Goal: Task Accomplishment & Management: Use online tool/utility

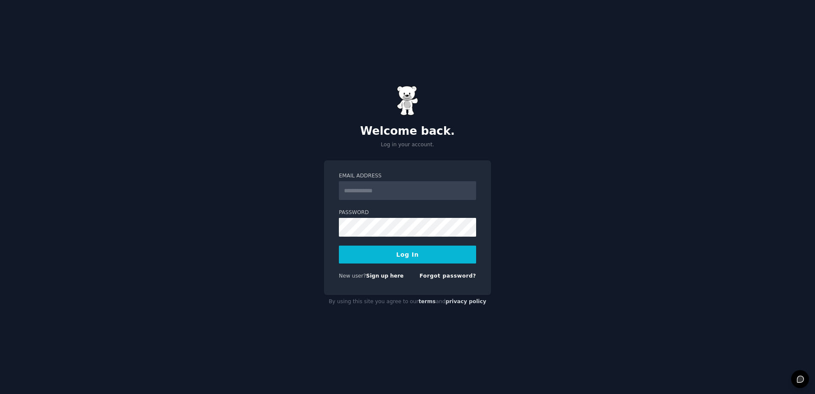
click at [397, 186] on input "Email Address" at bounding box center [407, 190] width 137 height 19
type input "**********"
click at [370, 239] on form "**********" at bounding box center [407, 227] width 137 height 111
click at [398, 197] on input "**********" at bounding box center [407, 190] width 137 height 19
click at [389, 192] on input "**********" at bounding box center [407, 190] width 137 height 19
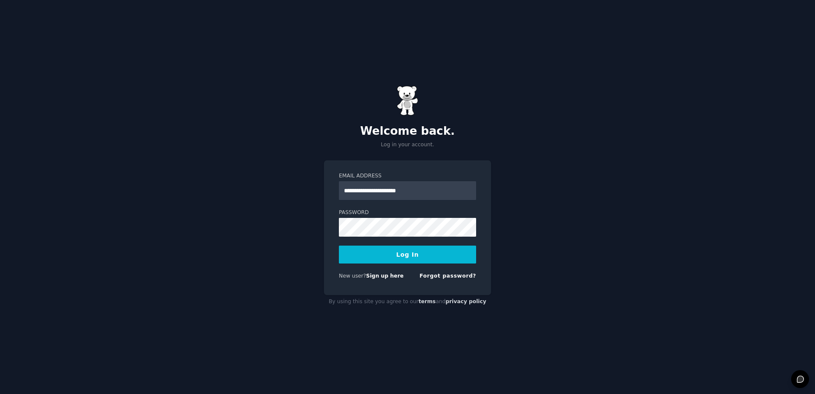
click at [547, 182] on div "**********" at bounding box center [407, 197] width 815 height 394
click at [383, 277] on link "Sign up here" at bounding box center [385, 276] width 38 height 6
click at [372, 200] on form "Email Address Password Log In New user? Sign up here Forgot password?" at bounding box center [407, 227] width 137 height 111
click at [371, 194] on input "Email Address" at bounding box center [407, 190] width 137 height 19
click at [339, 246] on button "Log In" at bounding box center [407, 255] width 137 height 18
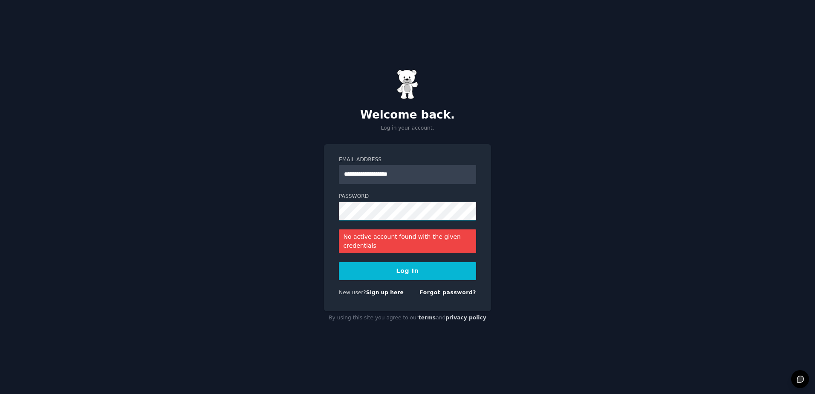
click at [320, 200] on div "**********" at bounding box center [407, 197] width 815 height 394
click at [396, 174] on input "**********" at bounding box center [407, 174] width 137 height 19
click at [395, 174] on input "**********" at bounding box center [407, 174] width 137 height 19
click at [410, 176] on input "**********" at bounding box center [407, 174] width 137 height 19
click at [392, 174] on input "**********" at bounding box center [407, 174] width 137 height 19
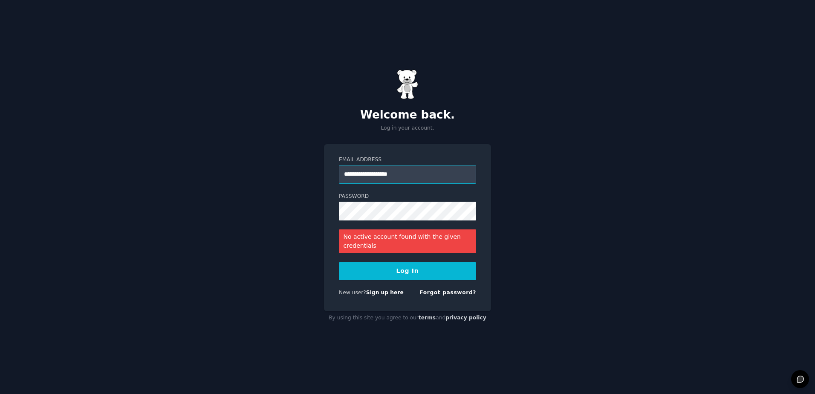
type input "**********"
click at [405, 274] on button "Log In" at bounding box center [407, 271] width 137 height 18
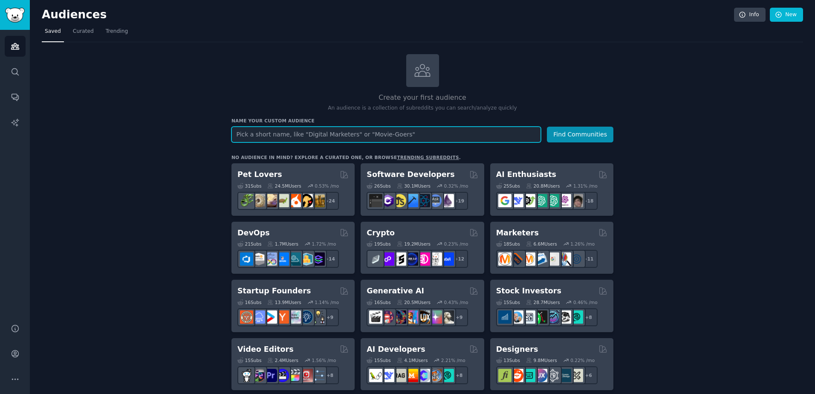
click at [370, 138] on input "text" at bounding box center [387, 135] width 310 height 16
paste input "locum needed"
type input "locum needed"
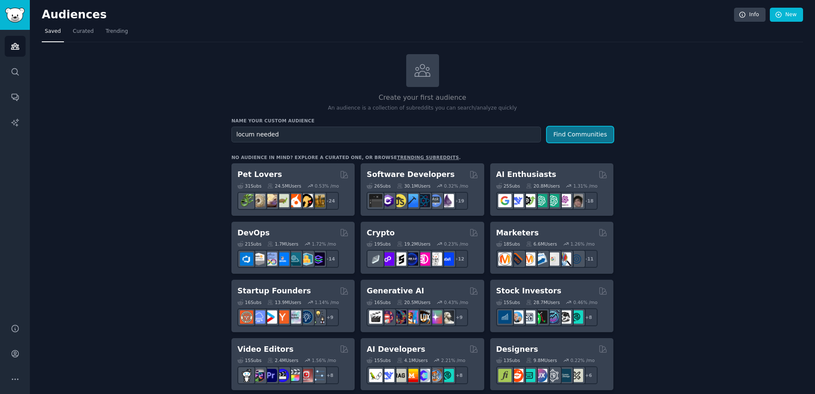
click at [593, 133] on button "Find Communities" at bounding box center [580, 135] width 67 height 16
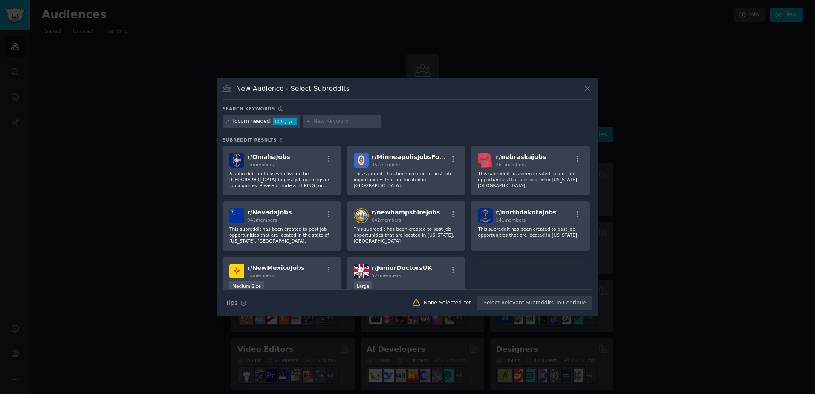
click at [309, 122] on div at bounding box center [342, 122] width 78 height 14
click at [321, 121] on input "text" at bounding box center [345, 122] width 65 height 8
type input "Locum"
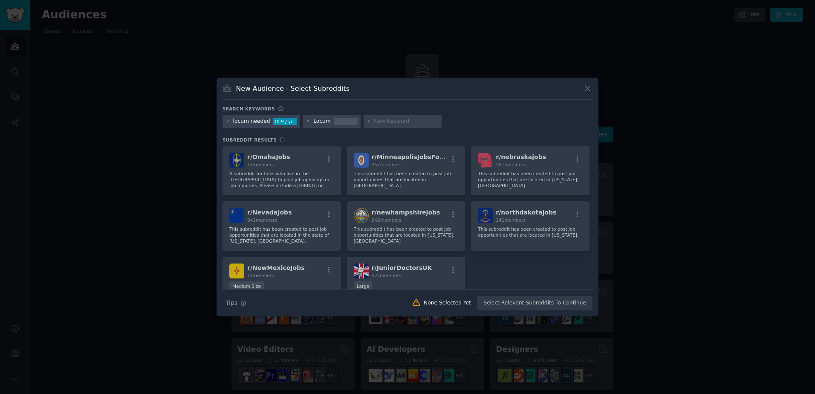
click at [392, 122] on input "text" at bounding box center [406, 122] width 65 height 8
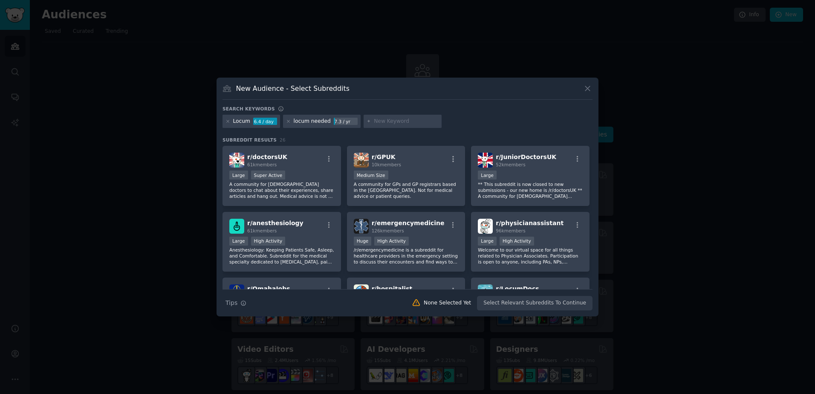
click at [418, 120] on input "text" at bounding box center [406, 122] width 65 height 8
paste input "Physician locum"
type input "Physician locum"
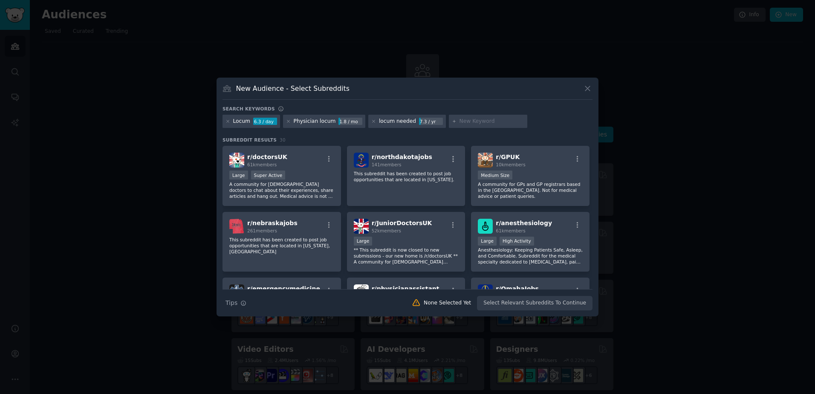
click at [481, 126] on div at bounding box center [488, 122] width 78 height 14
click at [475, 123] on input "text" at bounding box center [492, 122] width 65 height 8
paste input "Family physician"
type input "Family physician"
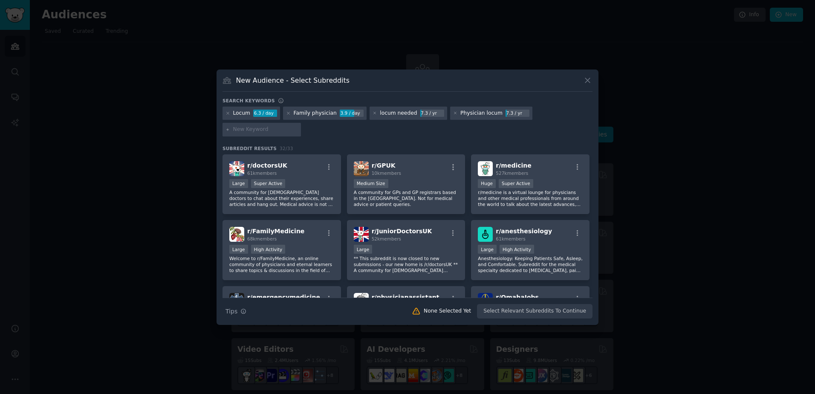
click at [426, 130] on div "Locum 6.3 / day Family physician 3.9 / day locum needed 7.3 / yr Physician locu…" at bounding box center [408, 123] width 370 height 33
click at [257, 136] on div at bounding box center [262, 130] width 78 height 14
click at [256, 132] on input "text" at bounding box center [265, 130] width 65 height 8
paste input "Canada healthcare"
type input "Canada healthcare"
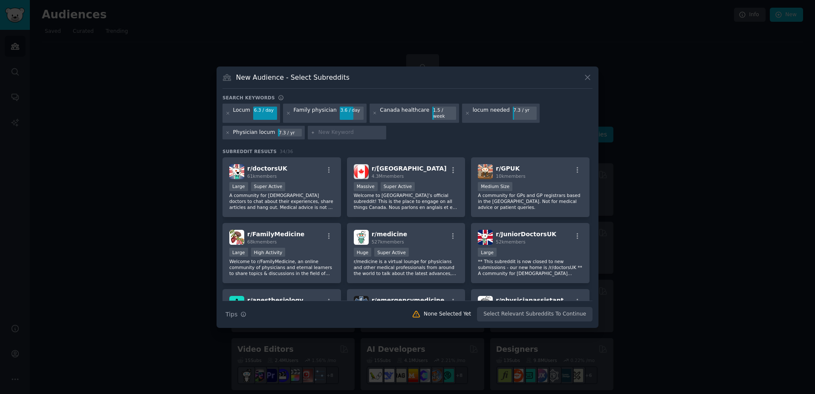
click at [337, 129] on input "text" at bounding box center [350, 133] width 65 height 8
paste input "Ontario doctors"
type input "Ontario doctors"
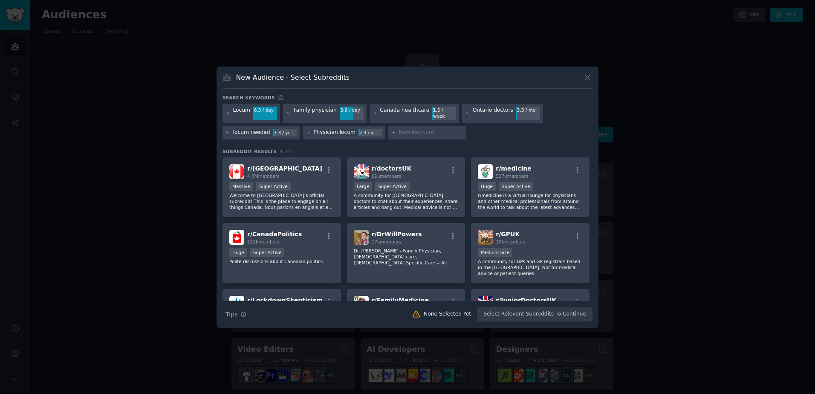
drag, startPoint x: 399, startPoint y: 120, endPoint x: 398, endPoint y: 126, distance: 6.1
click at [399, 120] on div "Locum 6.3 / day Family physician 3.6 / day Canada healthcare 1.5 / week Ontario…" at bounding box center [408, 123] width 370 height 39
click at [399, 129] on input "text" at bounding box center [431, 133] width 65 height 8
paste input "Toronto physician"
type input "Toronto physician"
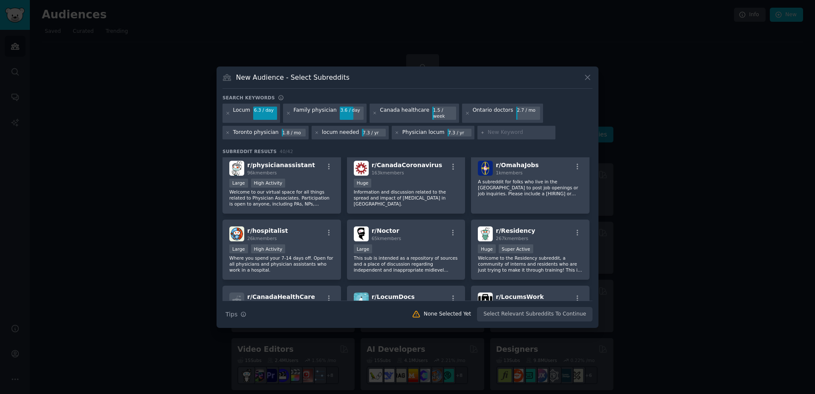
scroll to position [282, 0]
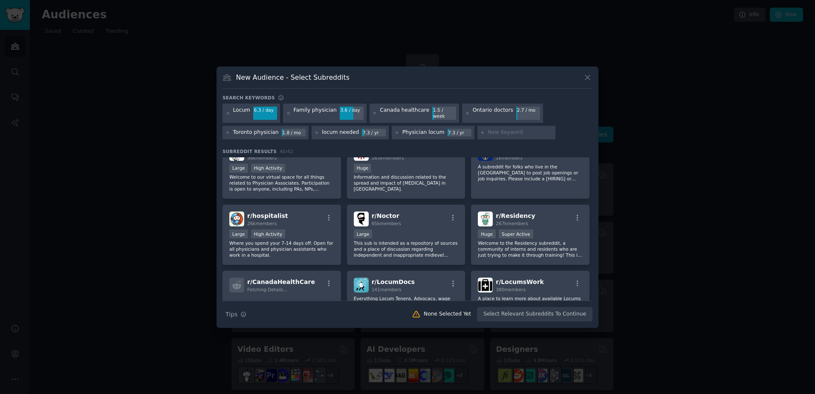
click at [541, 312] on div "Search Tips Tips None Selected Yet Select Relevant Subreddits To Continue" at bounding box center [408, 311] width 370 height 21
click at [540, 312] on div "Search Tips Tips None Selected Yet Select Relevant Subreddits To Continue" at bounding box center [408, 311] width 370 height 21
click at [538, 311] on div "Search Tips Tips None Selected Yet Select Relevant Subreddits To Continue" at bounding box center [408, 311] width 370 height 21
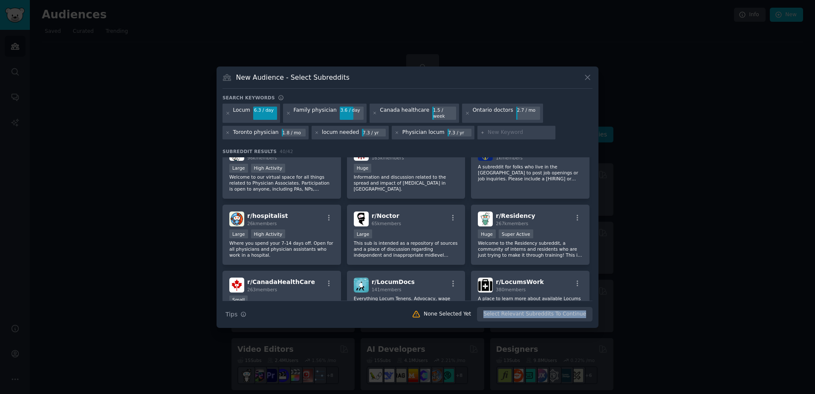
click at [538, 312] on div "Search Tips Tips None Selected Yet Select Relevant Subreddits To Continue" at bounding box center [408, 311] width 370 height 21
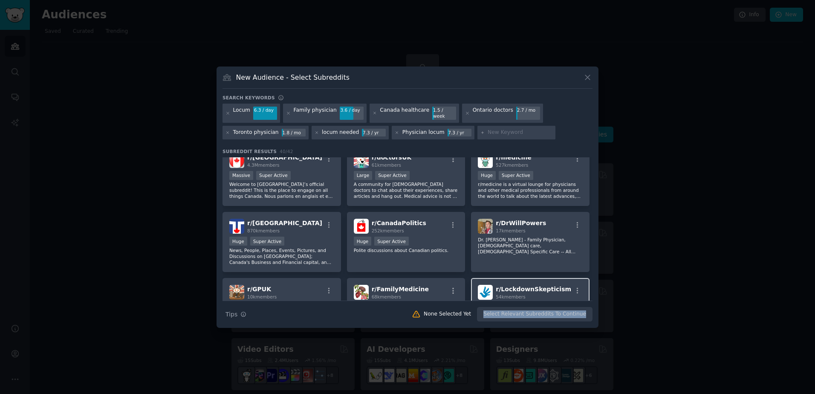
scroll to position [0, 0]
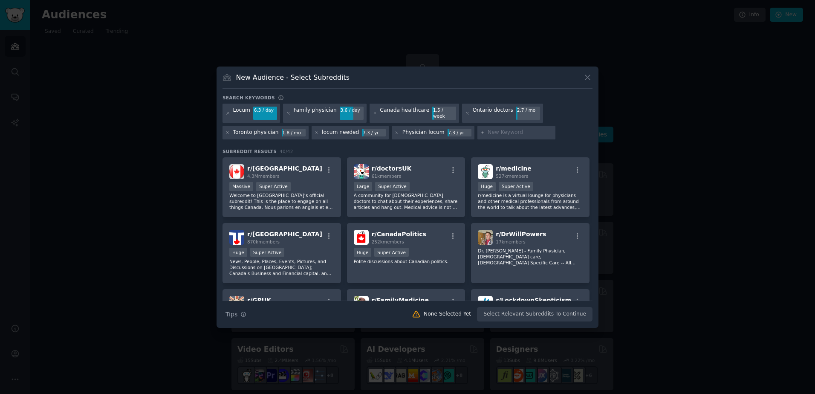
click at [433, 148] on h3 "Subreddit Results 40 / 42" at bounding box center [408, 151] width 370 height 6
click at [509, 311] on div "Search Tips Tips None Selected Yet Select Relevant Subreddits To Continue" at bounding box center [408, 311] width 370 height 21
click at [508, 311] on div "Search Tips Tips None Selected Yet Select Relevant Subreddits To Continue" at bounding box center [408, 311] width 370 height 21
drag, startPoint x: 508, startPoint y: 311, endPoint x: 483, endPoint y: 313, distance: 25.6
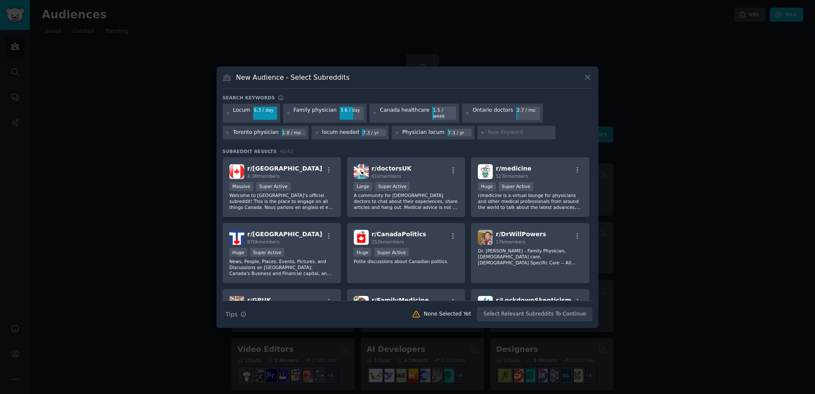
click at [477, 313] on div "None Selected Yet" at bounding box center [441, 314] width 71 height 9
click at [404, 200] on p "A community for UK-based doctors to chat about their experiences, share article…" at bounding box center [406, 201] width 105 height 18
click at [420, 201] on p "A community for UK-based doctors to chat about their experiences, share article…" at bounding box center [406, 201] width 105 height 18
click at [508, 188] on div "Super Active" at bounding box center [516, 186] width 35 height 9
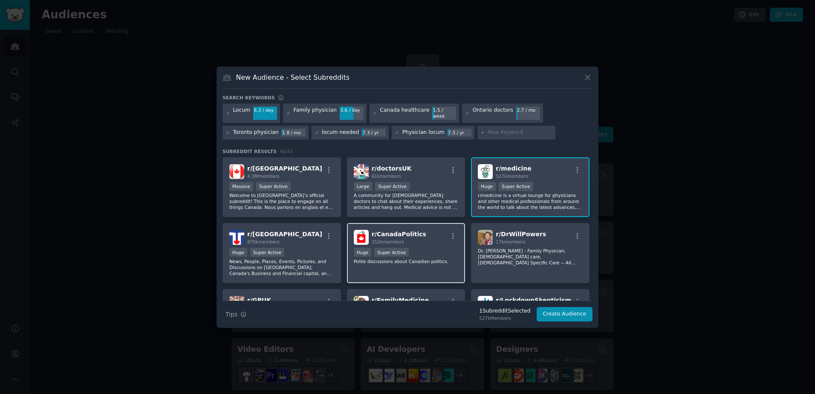
click at [446, 237] on div "r/ CanadaPolitics 252k members" at bounding box center [406, 237] width 105 height 15
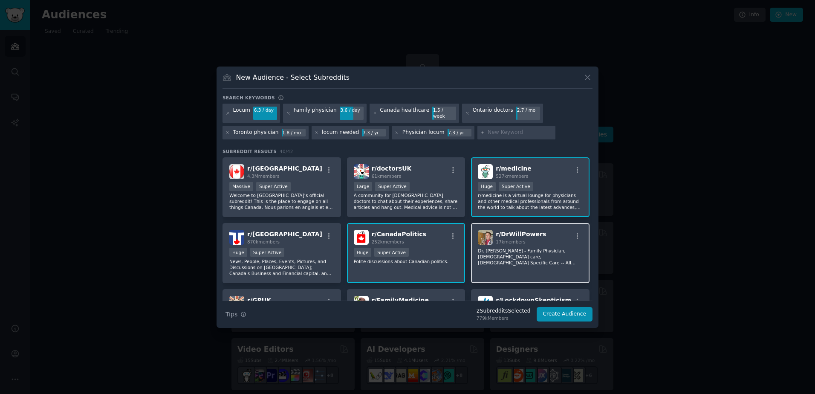
click at [532, 240] on div "17k members" at bounding box center [521, 242] width 50 height 6
click at [426, 248] on div ">= 95th percentile for submissions / day Huge Super Active" at bounding box center [406, 253] width 105 height 11
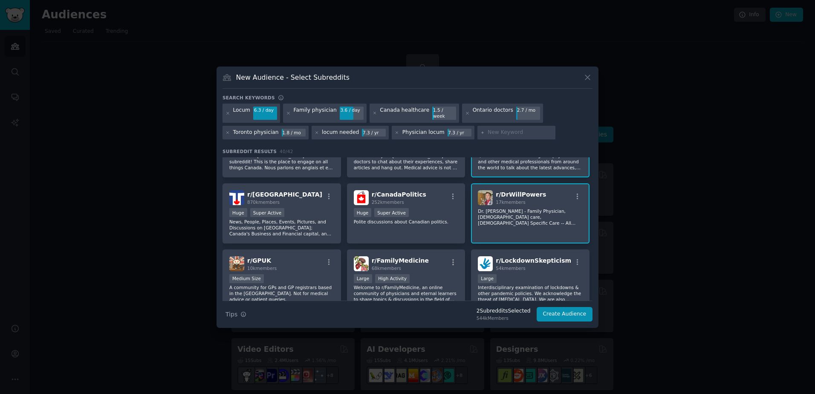
scroll to position [43, 0]
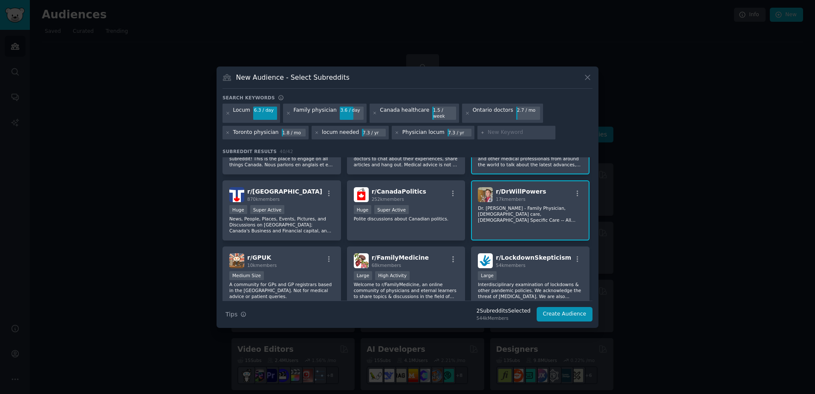
click at [524, 196] on div "17k members" at bounding box center [521, 199] width 50 height 6
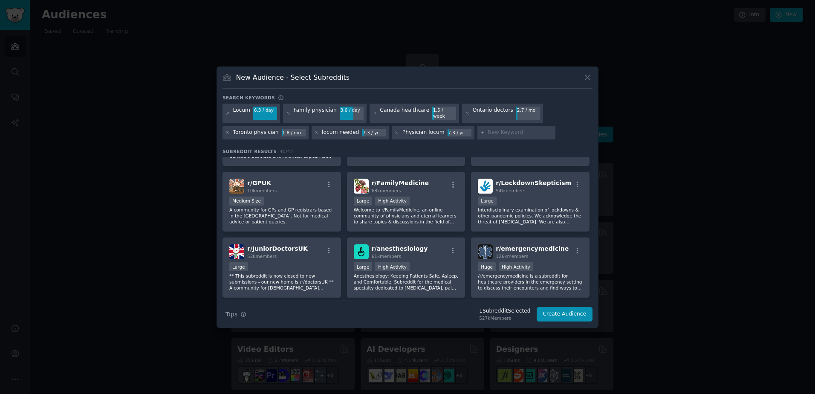
scroll to position [128, 0]
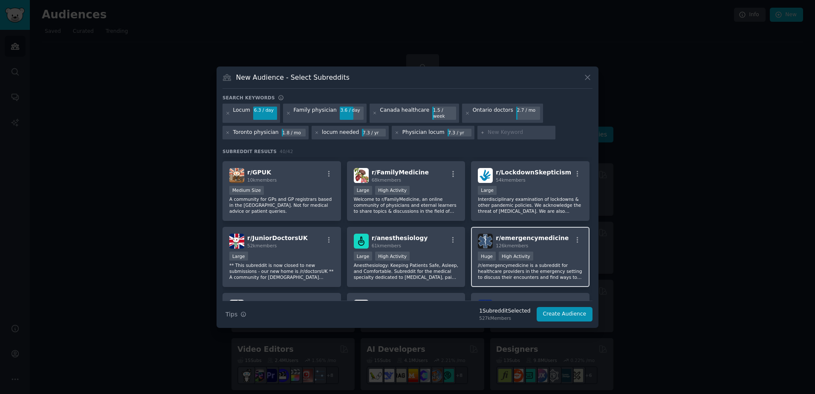
click at [546, 252] on div "Huge High Activity" at bounding box center [530, 257] width 105 height 11
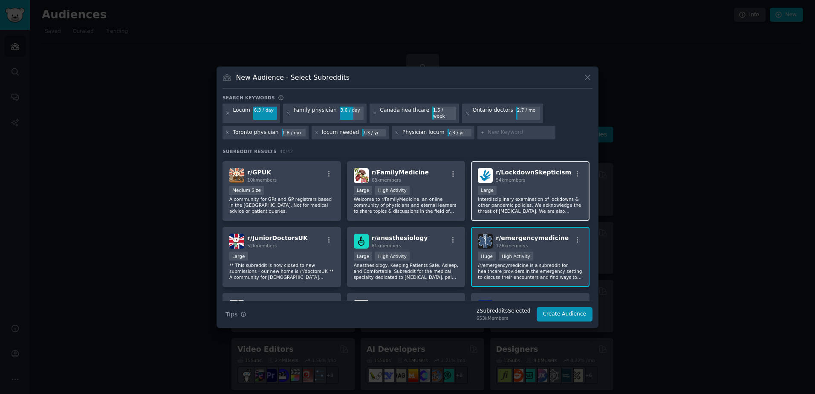
click at [508, 196] on p "Interdisciplinary examination of lockdowns & other pandemic policies. We acknow…" at bounding box center [530, 205] width 105 height 18
click at [509, 211] on p "Interdisciplinary examination of lockdowns & other pandemic policies. We acknow…" at bounding box center [530, 205] width 105 height 18
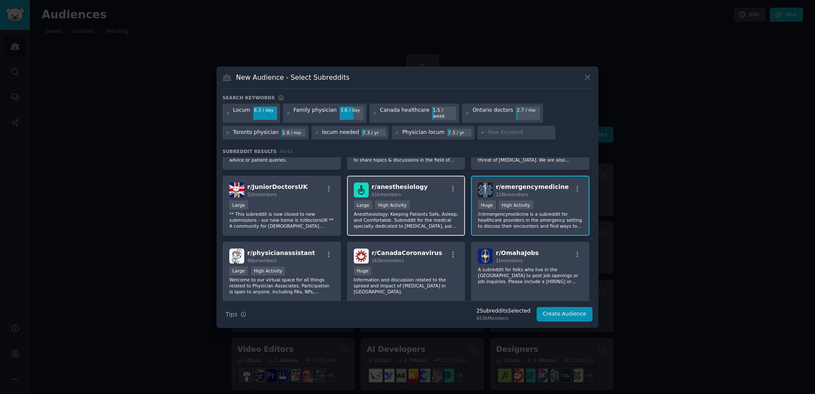
scroll to position [171, 0]
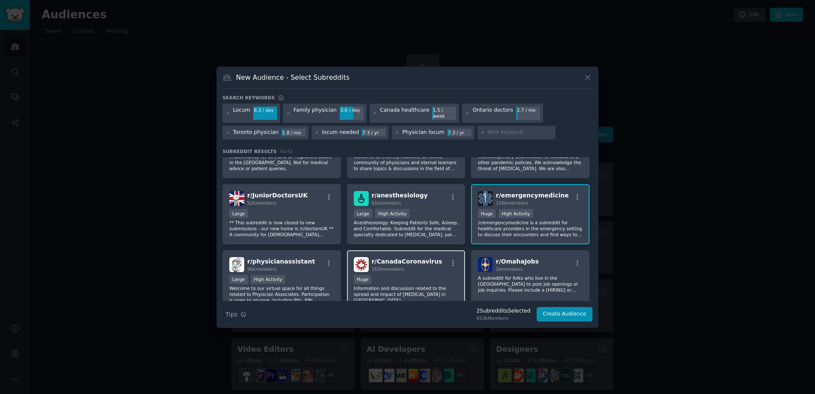
click at [406, 268] on div "163k members" at bounding box center [407, 269] width 71 height 6
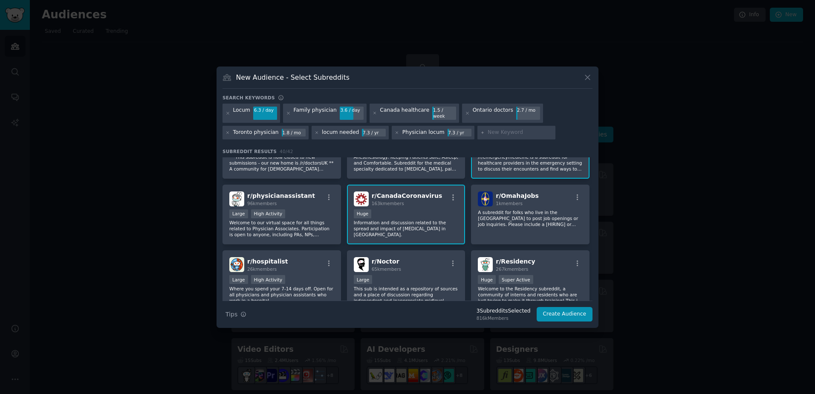
scroll to position [213, 0]
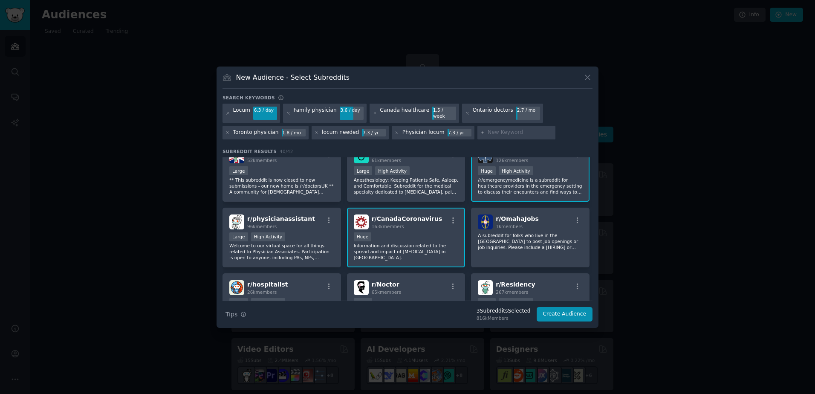
click at [421, 246] on p "Information and discussion related to the spread and impact of Coronavirus in C…" at bounding box center [406, 252] width 105 height 18
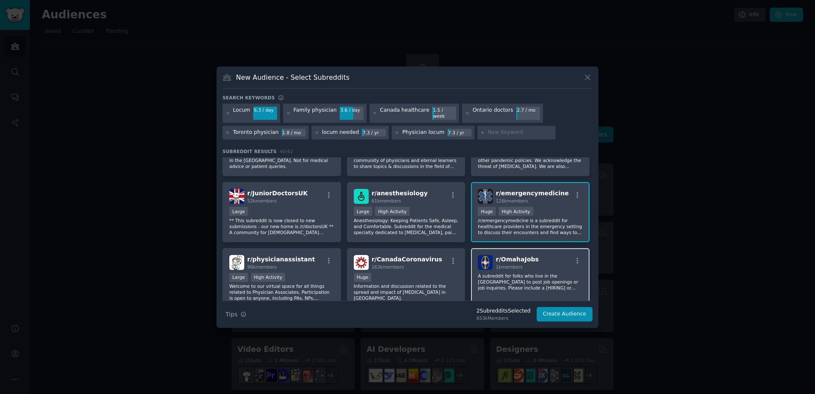
scroll to position [171, 0]
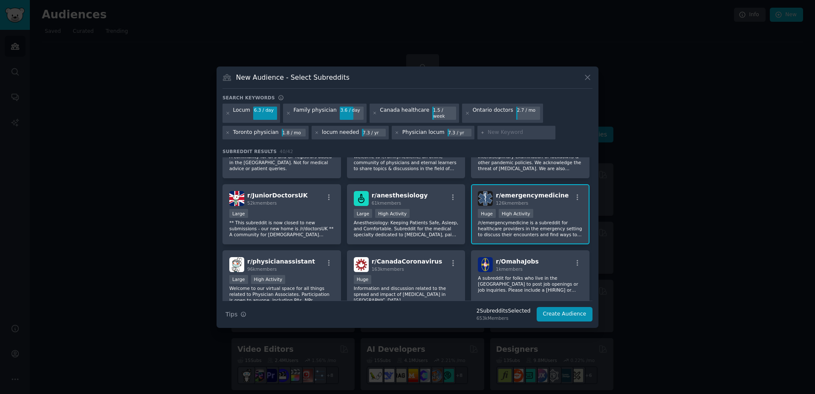
click at [538, 209] on div ">= 80th percentile for submissions / day Huge High Activity" at bounding box center [530, 214] width 105 height 11
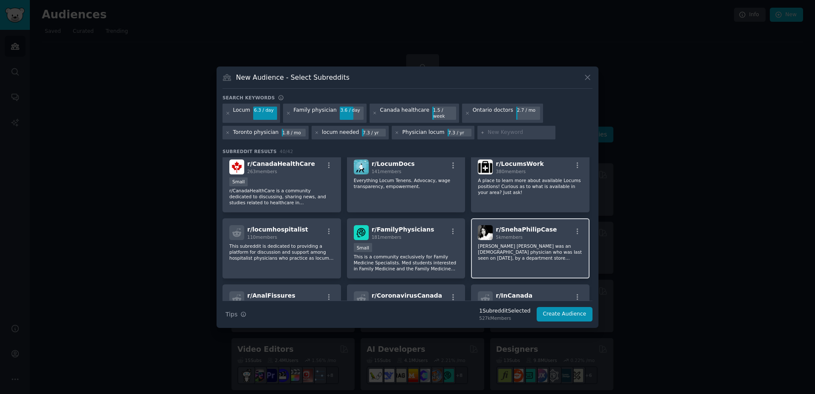
scroll to position [426, 0]
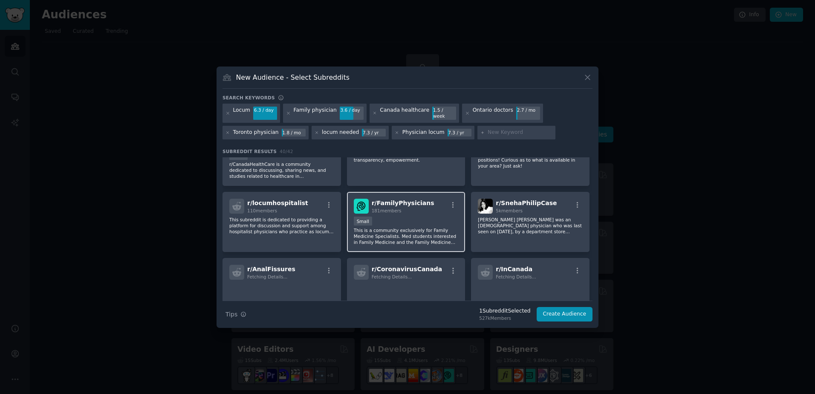
click at [417, 232] on p "This is a community exclusively for Family Medicine Specialists. Med students i…" at bounding box center [406, 236] width 105 height 18
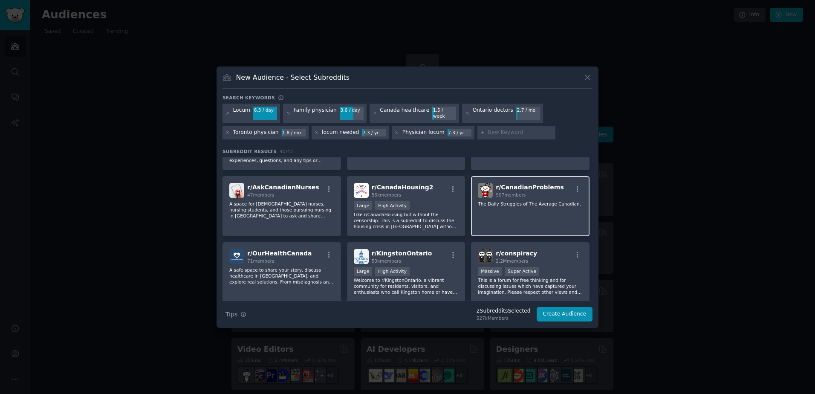
scroll to position [640, 0]
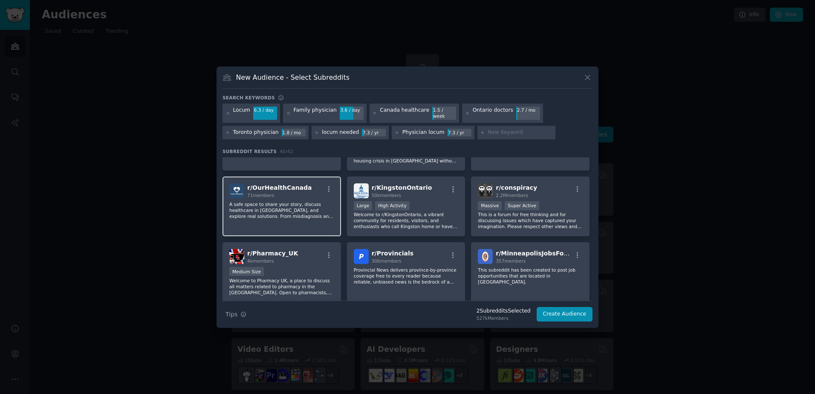
click at [295, 201] on p "A safe space to share your story, discuss healthcare in Canada, and explore rea…" at bounding box center [281, 210] width 105 height 18
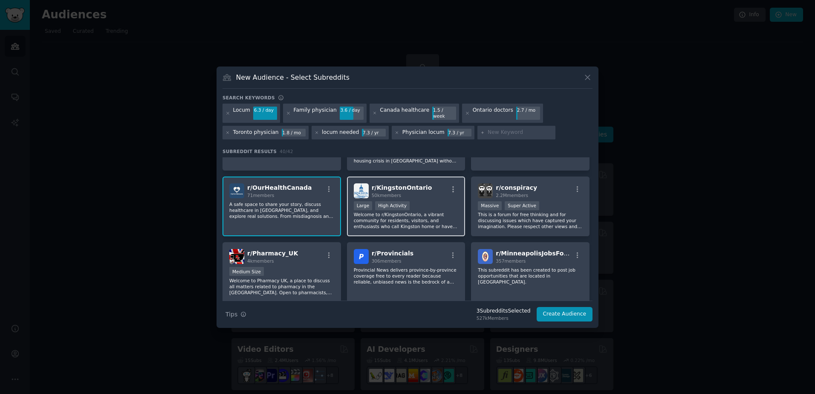
click at [427, 205] on div ">= 80th percentile for submissions / day Large High Activity" at bounding box center [406, 206] width 105 height 11
click at [443, 217] on p "Welcome to r/KingstonOntario, a vibrant community for residents, visitors, and …" at bounding box center [406, 220] width 105 height 18
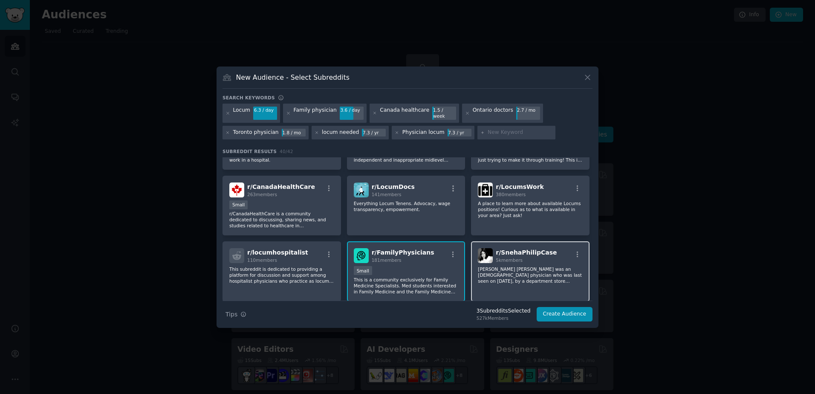
scroll to position [360, 0]
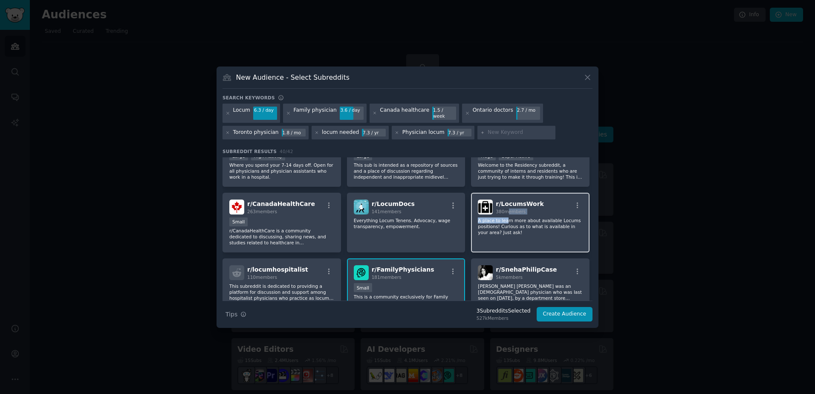
click at [503, 209] on div "r/ LocumsWork 380 members A place to learn more about available Locums position…" at bounding box center [530, 223] width 119 height 60
drag, startPoint x: 503, startPoint y: 209, endPoint x: 553, endPoint y: 206, distance: 50.4
click at [553, 206] on div "r/ LocumsWork 380 members" at bounding box center [530, 207] width 105 height 15
click at [503, 209] on span "380 members" at bounding box center [511, 211] width 30 height 5
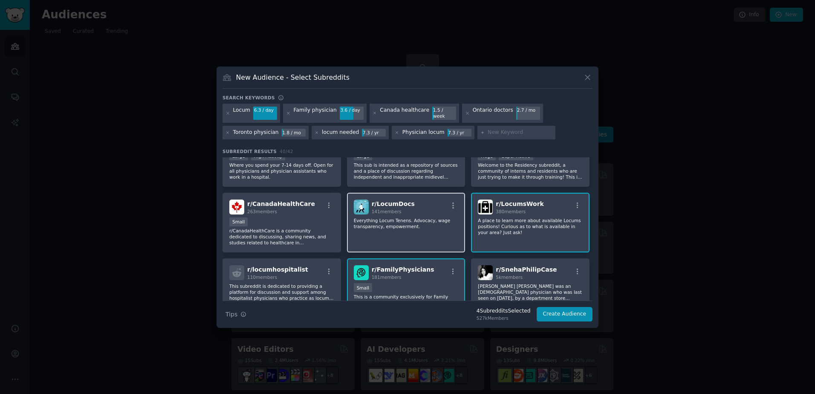
click at [390, 226] on div "r/ LocumDocs 141 members Everything Locum Tenens. Advocacy, wage transparency, …" at bounding box center [406, 223] width 119 height 60
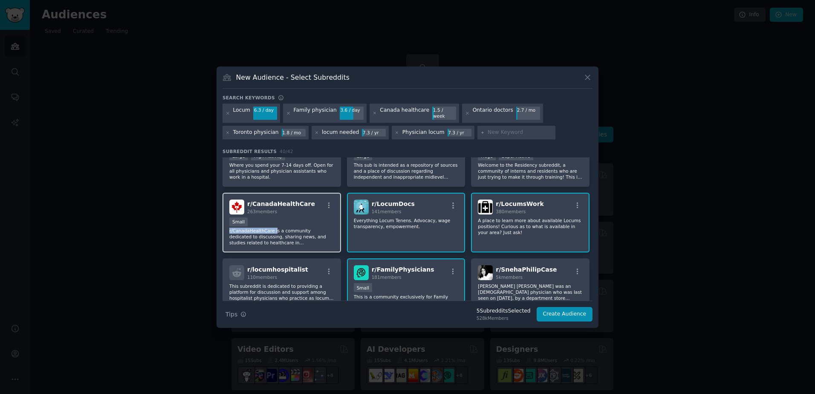
click at [272, 223] on div "Small r/CanadaHealthCare is a community dedicated to discussing, sharing news, …" at bounding box center [281, 231] width 105 height 29
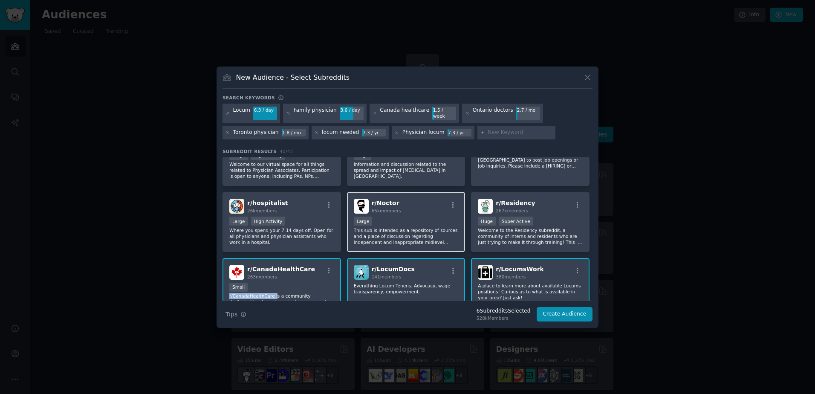
scroll to position [275, 0]
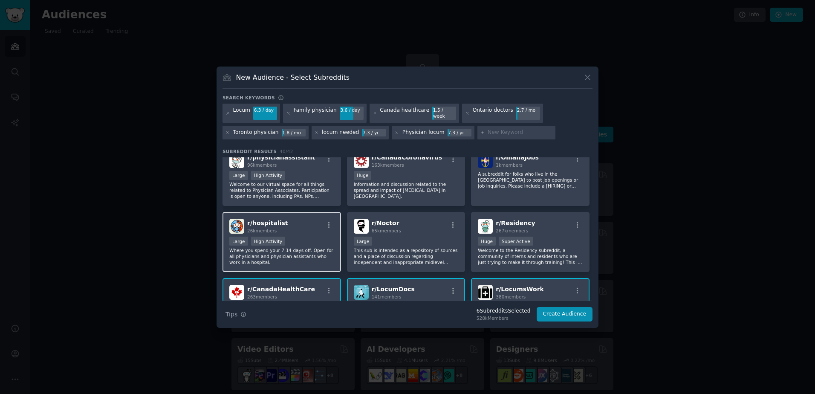
click at [302, 237] on div ">= 80th percentile for submissions / day Large High Activity" at bounding box center [281, 242] width 105 height 11
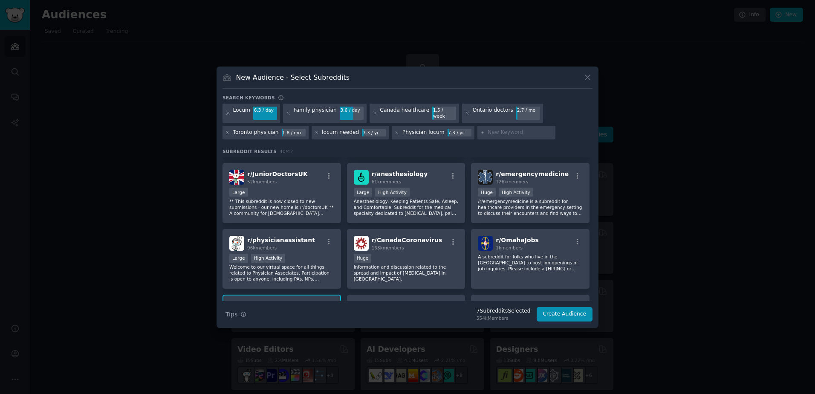
scroll to position [189, 0]
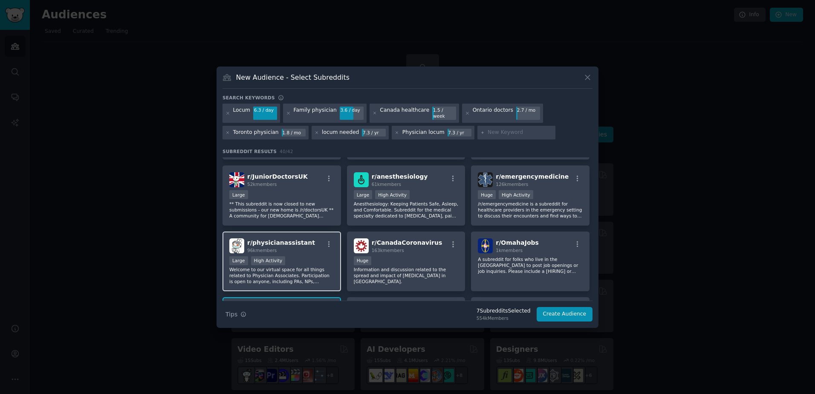
click at [323, 270] on p "Welcome to our virtual space for all things related to Physician Associates. Pa…" at bounding box center [281, 275] width 105 height 18
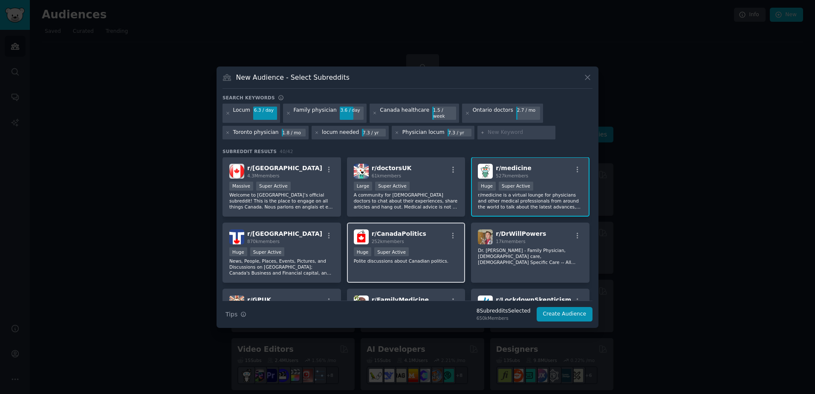
scroll to position [0, 0]
click at [549, 312] on button "Create Audience" at bounding box center [565, 314] width 56 height 14
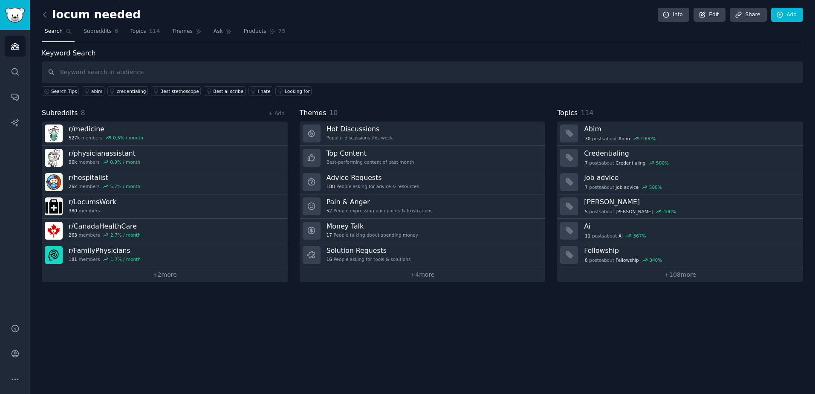
click at [285, 334] on div "locum needed Info Edit Share Add Search Subreddits 8 Topics 114 Themes Ask Prod…" at bounding box center [422, 197] width 785 height 394
click at [169, 276] on link "+ 2 more" at bounding box center [165, 274] width 246 height 15
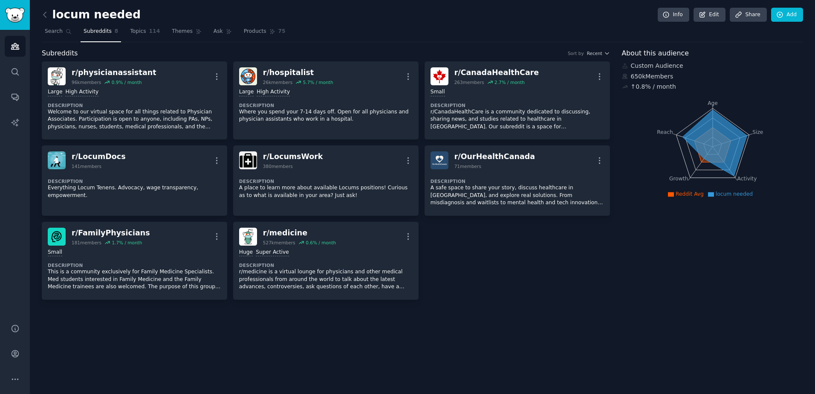
click at [579, 315] on div "locum needed Info Edit Share Add Search Subreddits 8 Topics 114 Themes Ask Prod…" at bounding box center [422, 197] width 785 height 394
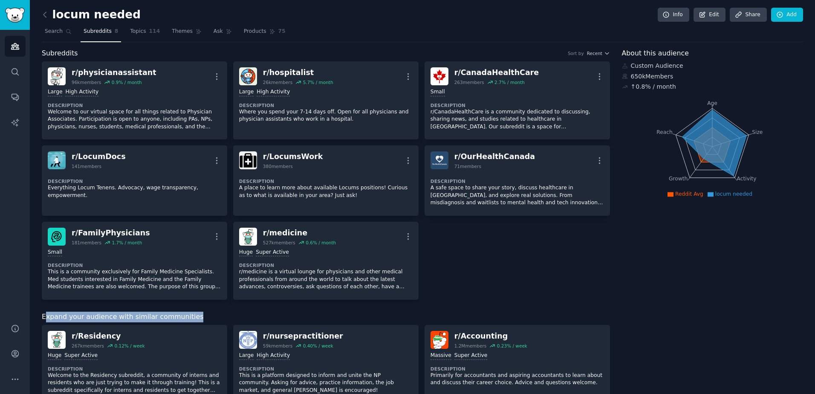
drag, startPoint x: 44, startPoint y: 317, endPoint x: 188, endPoint y: 308, distance: 144.4
click at [188, 308] on div "Subreddits Sort by Recent r/ physicianassistant 96k members 0.9 % / month More …" at bounding box center [326, 386] width 568 height 677
drag, startPoint x: 188, startPoint y: 308, endPoint x: 217, endPoint y: 314, distance: 29.1
click at [217, 314] on div "Expand your audience with similar communities" at bounding box center [326, 317] width 568 height 11
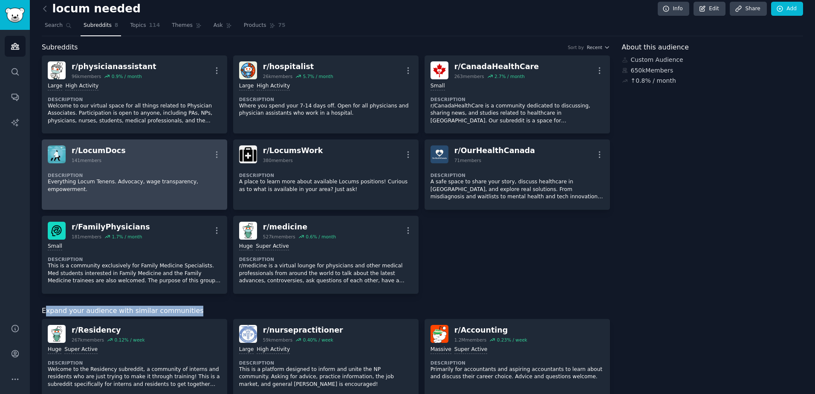
scroll to position [2, 0]
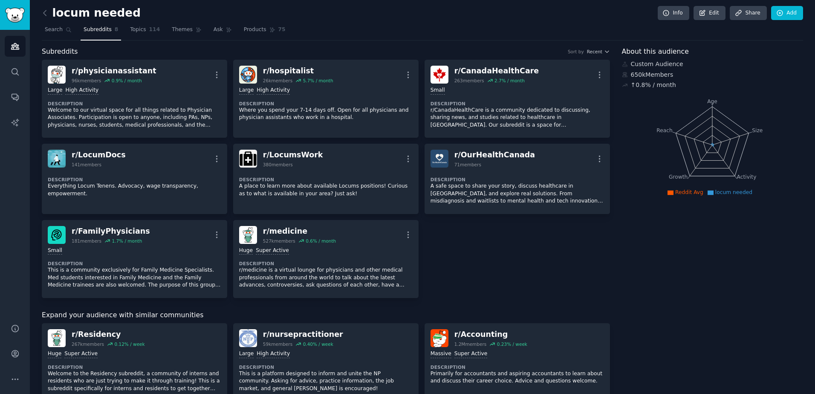
click at [539, 224] on div "r/ physicianassistant 96k members 0.9 % / month More Large High Activity Descri…" at bounding box center [326, 179] width 568 height 238
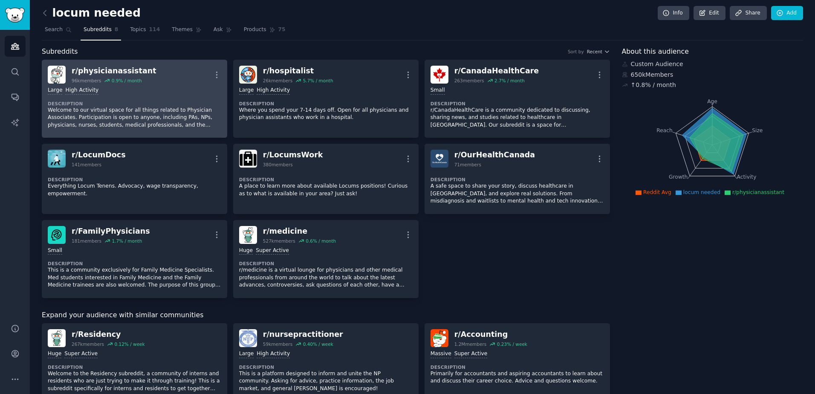
click at [211, 72] on div "r/ physicianassistant 96k members 0.9 % / month More" at bounding box center [135, 75] width 174 height 18
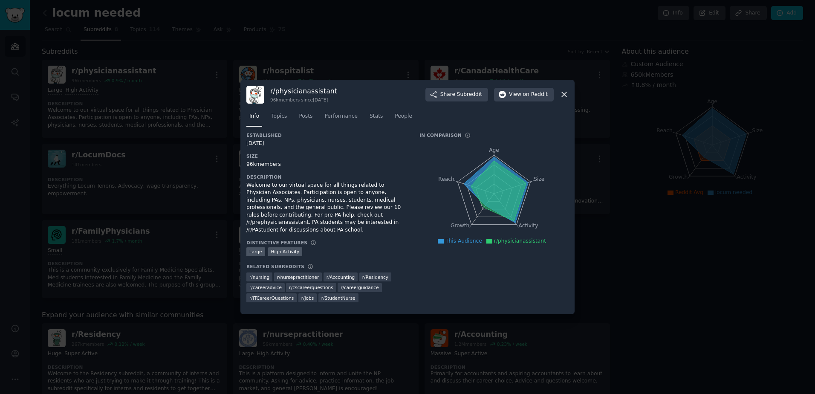
drag, startPoint x: 363, startPoint y: 65, endPoint x: 358, endPoint y: 48, distance: 17.7
click at [363, 55] on div at bounding box center [407, 197] width 815 height 394
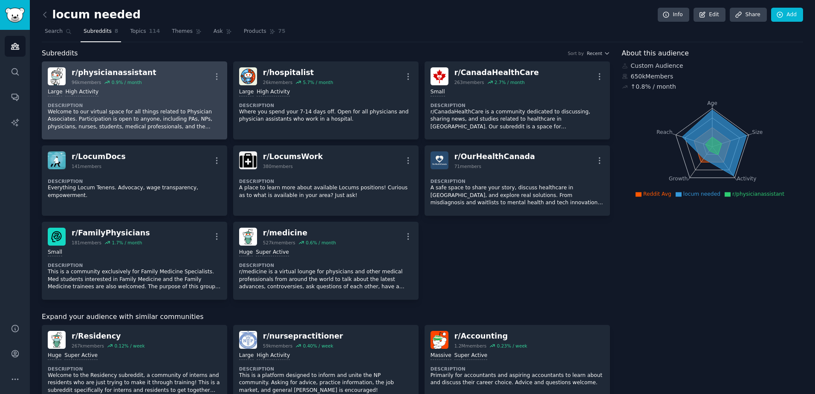
click at [106, 101] on div "Large High Activity Description Welcome to our virtual space for all things rel…" at bounding box center [135, 109] width 174 height 48
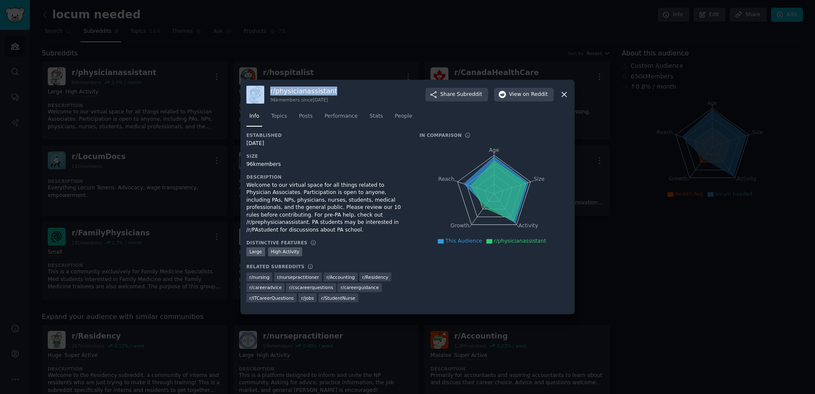
drag, startPoint x: 342, startPoint y: 96, endPoint x: 264, endPoint y: 94, distance: 78.0
click at [264, 94] on div "r/ physicianassistant 96k members since 10/27/2011 Share Subreddit View on Redd…" at bounding box center [407, 95] width 322 height 18
copy div "r/ physicianassistant"
click at [517, 95] on span "View on Reddit" at bounding box center [528, 95] width 39 height 8
click at [561, 98] on icon at bounding box center [564, 94] width 9 height 9
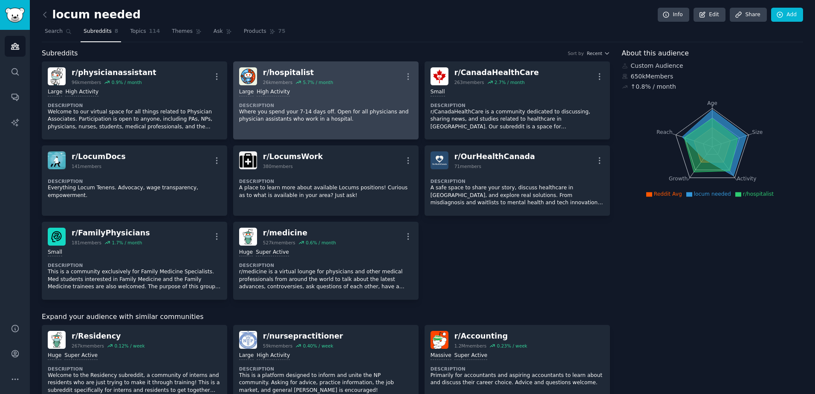
click at [298, 103] on dt "Description" at bounding box center [326, 105] width 174 height 6
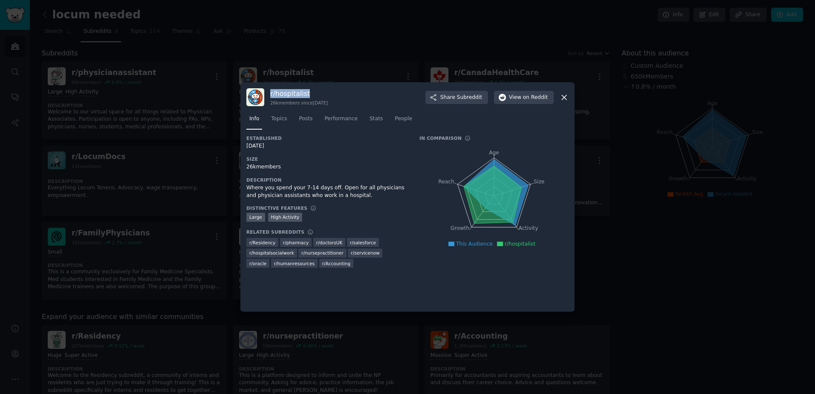
drag, startPoint x: 324, startPoint y: 95, endPoint x: 271, endPoint y: 93, distance: 52.9
click at [271, 93] on h3 "r/ hospitalist" at bounding box center [299, 93] width 58 height 9
copy h3 "r/ hospitalist"
click at [476, 97] on span "Subreddit" at bounding box center [469, 98] width 25 height 8
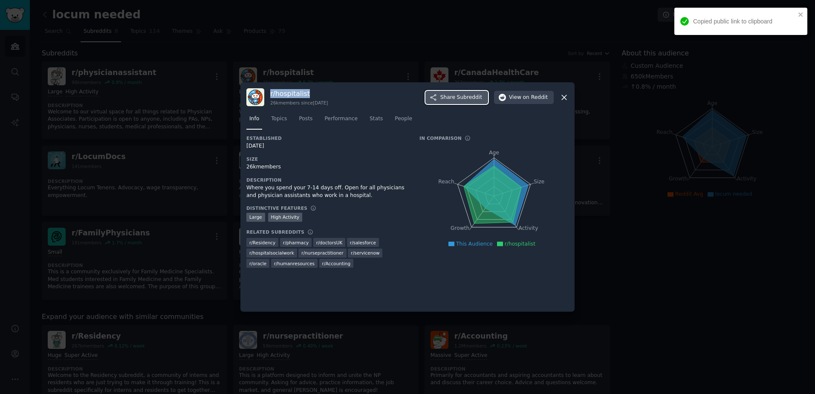
copy h3 "r/ hospitalist"
click at [473, 96] on span "Subreddit" at bounding box center [469, 98] width 25 height 8
click at [528, 96] on span "on Reddit" at bounding box center [535, 98] width 25 height 8
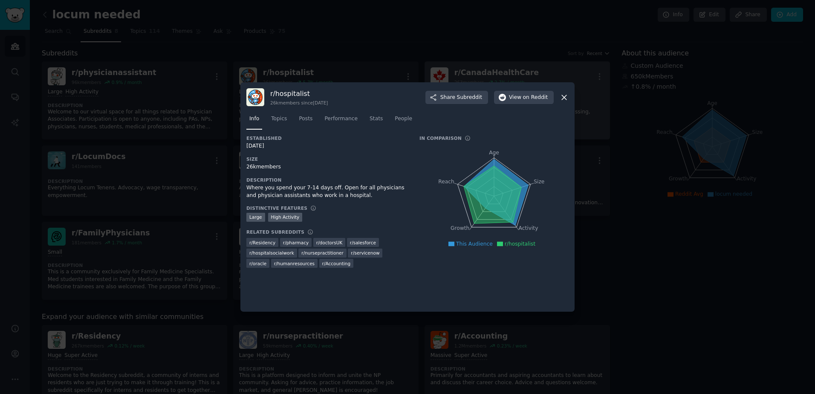
click at [518, 62] on div at bounding box center [407, 197] width 815 height 394
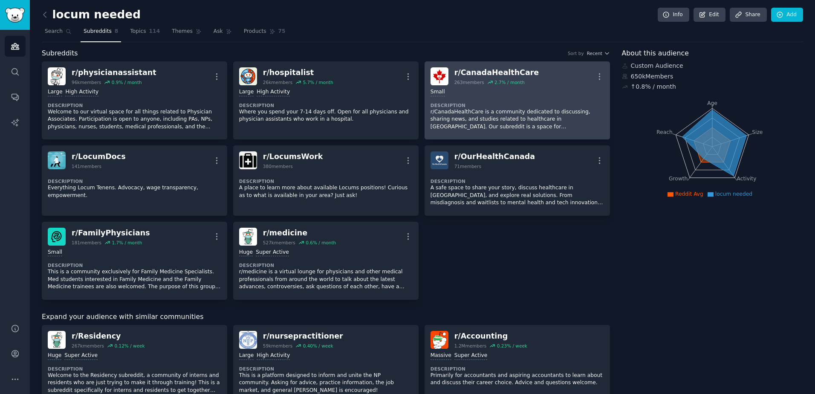
click at [504, 85] on div "Small Description r/CanadaHealthCare is a community dedicated to discussing, sh…" at bounding box center [518, 109] width 174 height 48
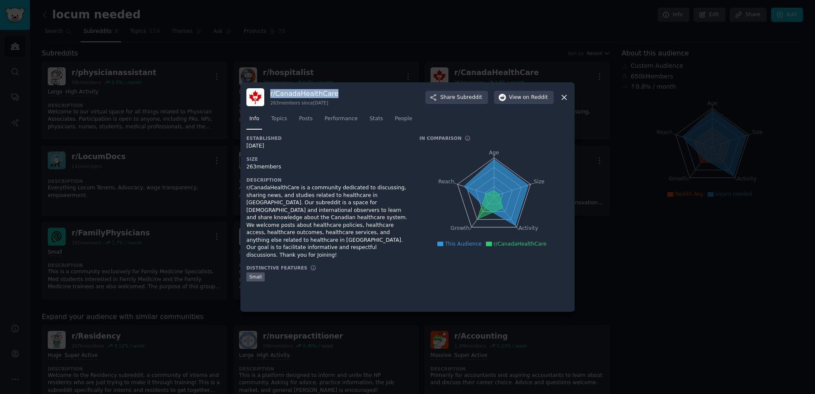
drag, startPoint x: 346, startPoint y: 95, endPoint x: 270, endPoint y: 92, distance: 76.4
click at [270, 92] on div "r/ CanadaHealthCare 263 members since 03/14/2023 Share Subreddit View on Reddit" at bounding box center [407, 97] width 322 height 18
copy h3 "r/ CanadaHealthCare"
click at [531, 97] on span "on Reddit" at bounding box center [535, 98] width 25 height 8
drag, startPoint x: 281, startPoint y: 168, endPoint x: 243, endPoint y: 167, distance: 38.8
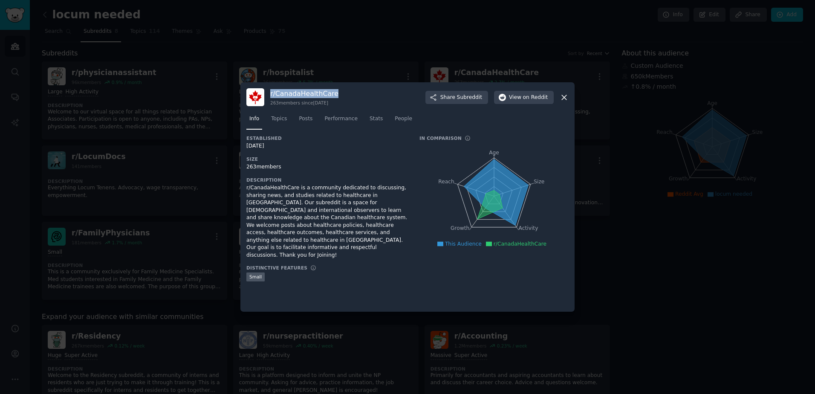
click at [243, 167] on div "r/ CanadaHealthCare 263 members since 03/14/2023 Share Subreddit View on Reddit…" at bounding box center [407, 196] width 334 height 229
click at [564, 96] on icon at bounding box center [564, 97] width 9 height 9
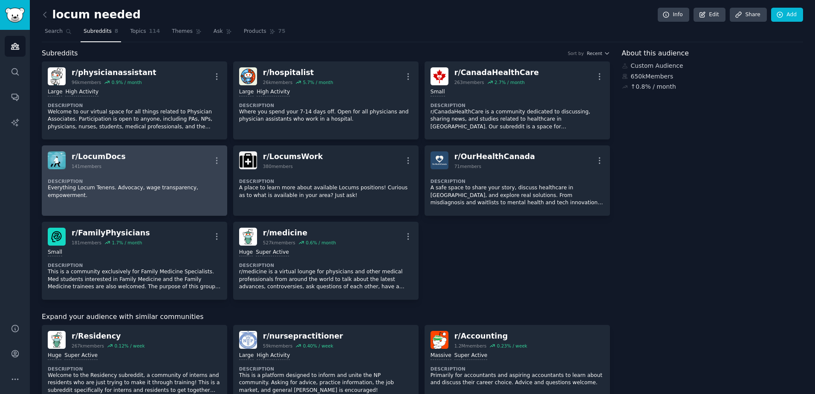
click at [121, 169] on div "Description Everything Locum Tenens. Advocacy, wage transparency, empowerment." at bounding box center [135, 185] width 174 height 33
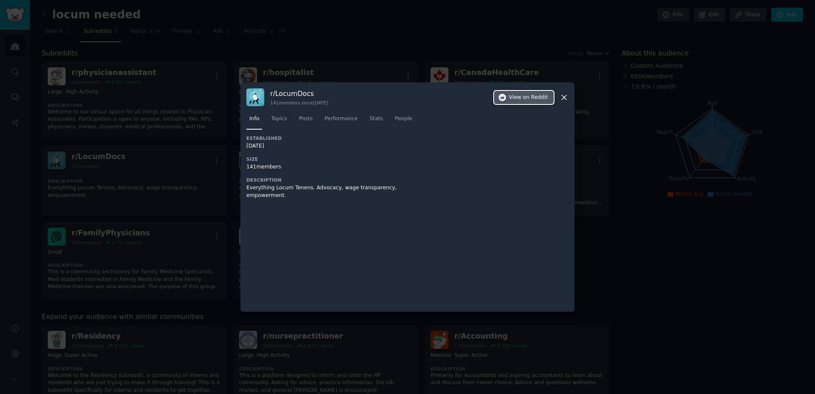
click at [524, 98] on span "View on Reddit" at bounding box center [528, 98] width 39 height 8
click at [280, 116] on span "Topics" at bounding box center [279, 119] width 16 height 8
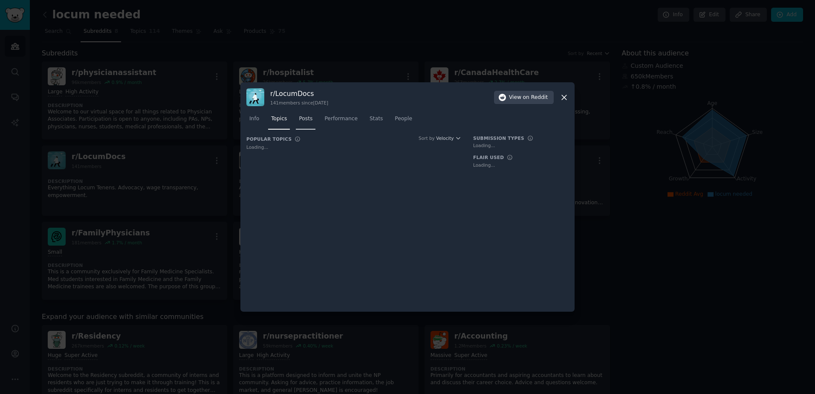
click at [307, 121] on span "Posts" at bounding box center [306, 119] width 14 height 8
click at [562, 100] on icon at bounding box center [564, 97] width 9 height 9
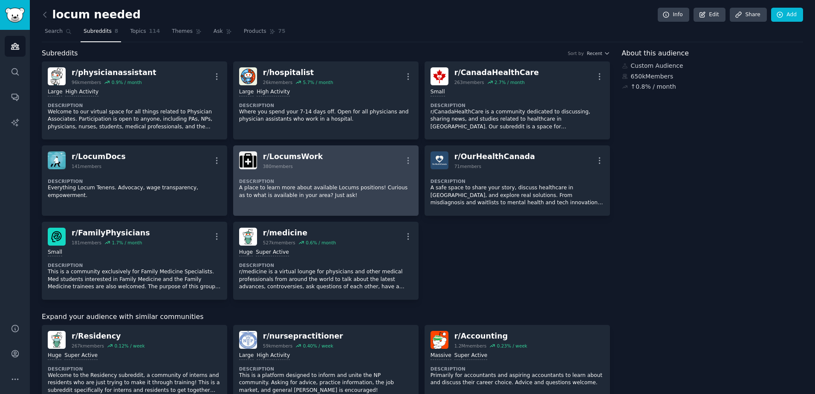
click at [316, 191] on p "A place to learn more about available Locums positions! Curious as to what is a…" at bounding box center [326, 191] width 174 height 15
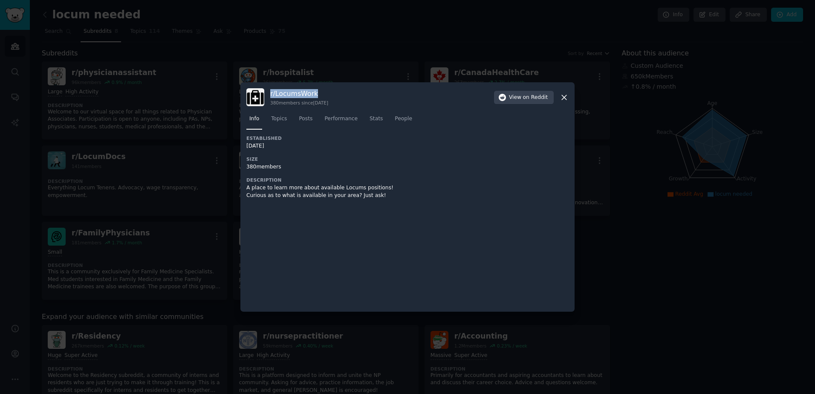
drag, startPoint x: 324, startPoint y: 95, endPoint x: 267, endPoint y: 96, distance: 56.3
click at [267, 96] on div "r/ LocumsWork 380 members since 03/25/2022 View on Reddit" at bounding box center [407, 97] width 322 height 18
copy h3 "r/ LocumsWork"
click at [528, 97] on span "on Reddit" at bounding box center [535, 98] width 25 height 8
click at [566, 98] on icon at bounding box center [564, 97] width 9 height 9
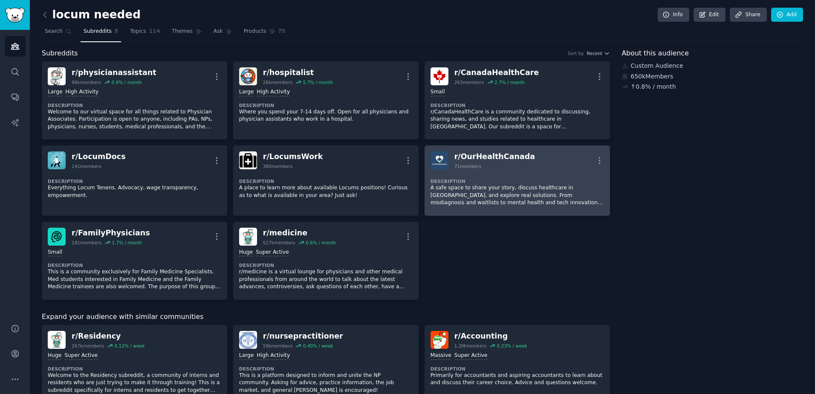
click at [496, 177] on div "Description A safe space to share your story, discuss healthcare in Canada, and…" at bounding box center [518, 189] width 174 height 41
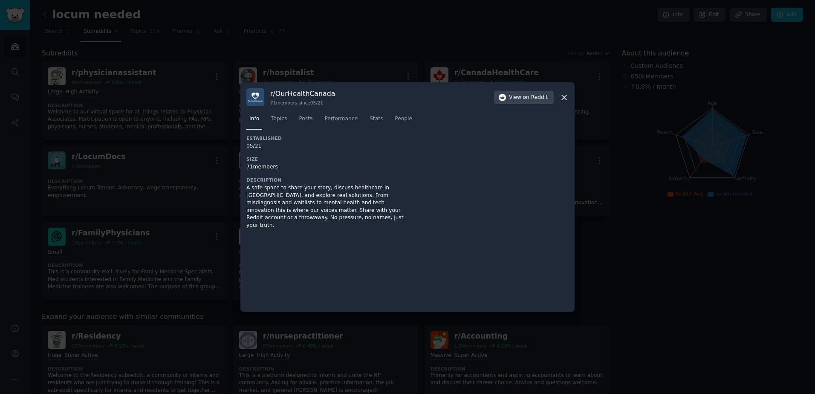
drag, startPoint x: 281, startPoint y: 166, endPoint x: 243, endPoint y: 163, distance: 38.1
click at [243, 163] on div "r/ OurHealthCanada 71 members since 05/21 View on Reddit Info Topics Posts Perf…" at bounding box center [407, 196] width 334 height 229
click at [528, 102] on button "View on Reddit" at bounding box center [524, 98] width 60 height 14
click at [564, 98] on icon at bounding box center [564, 97] width 9 height 9
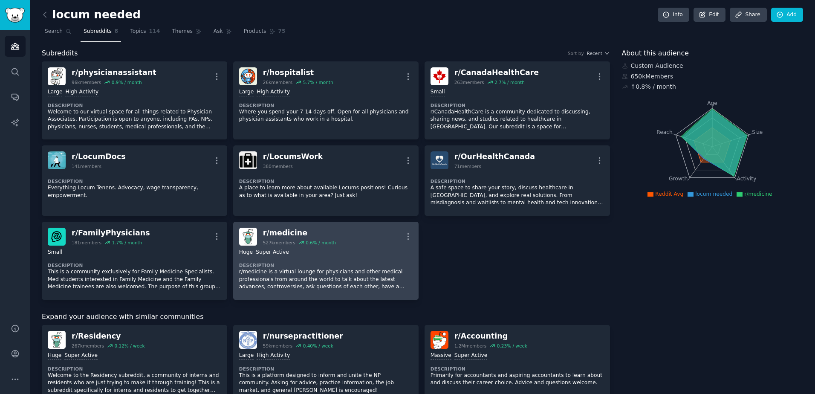
click at [283, 263] on dt "Description" at bounding box center [326, 265] width 174 height 6
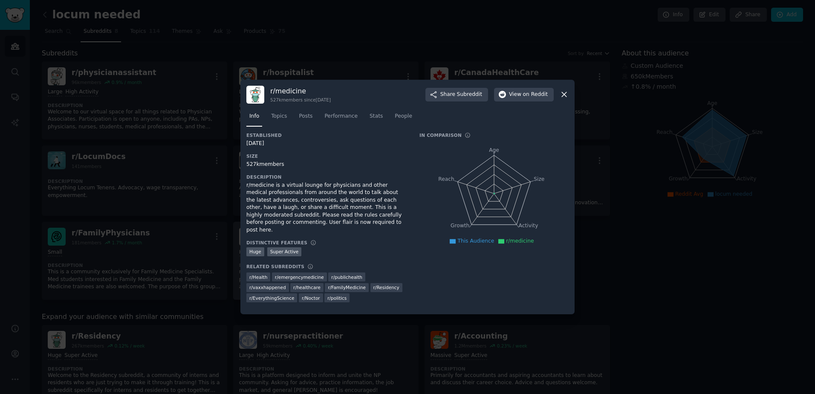
click at [283, 263] on h3 "Related Subreddits" at bounding box center [275, 266] width 58 height 6
drag, startPoint x: 283, startPoint y: 263, endPoint x: 454, endPoint y: 197, distance: 183.8
click at [454, 197] on icon "Age Size Activity Growth Reach" at bounding box center [494, 193] width 149 height 107
click at [526, 96] on span "on Reddit" at bounding box center [535, 95] width 25 height 8
click at [559, 96] on div "r/ medicine 527k members since 03/13/2008 Share Subreddit View on Reddit" at bounding box center [407, 95] width 322 height 18
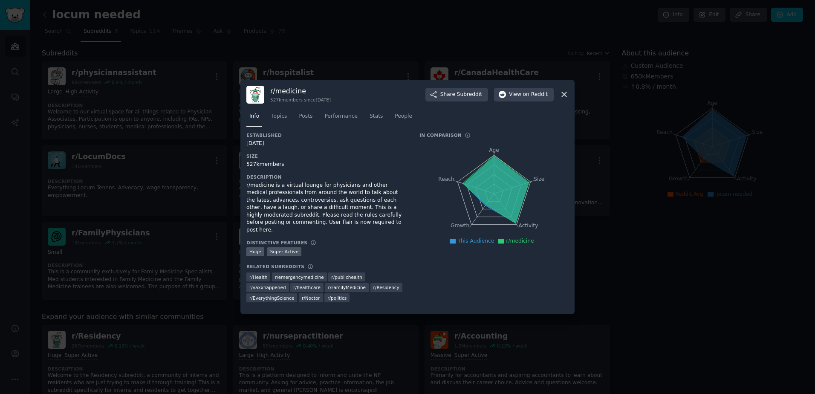
click at [561, 99] on icon at bounding box center [564, 94] width 9 height 9
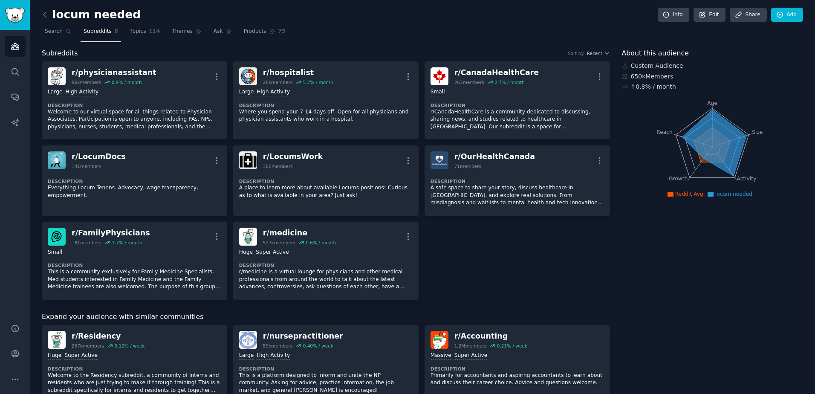
click at [719, 208] on div "About this audience Custom Audience 650k Members ↑ 0.8 % / month Age Size Activ…" at bounding box center [713, 386] width 182 height 677
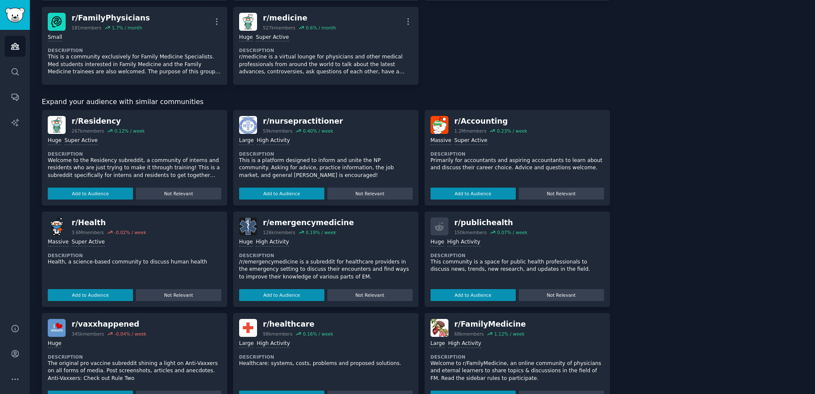
scroll to position [87, 0]
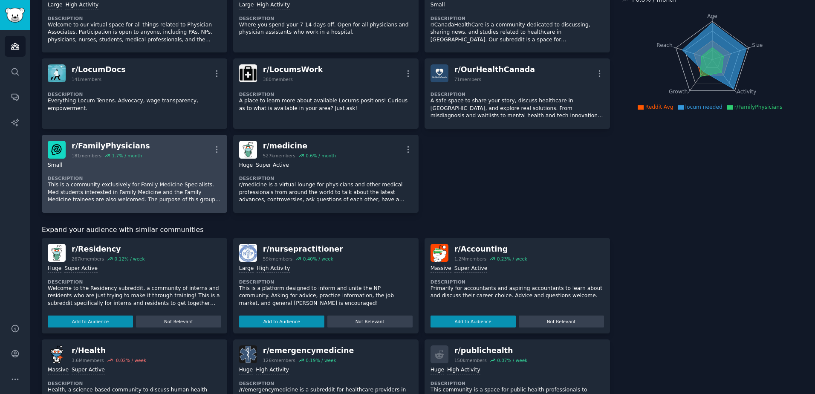
click at [151, 156] on div "r/ FamilyPhysicians 181 members 1.7 % / month More" at bounding box center [135, 150] width 174 height 18
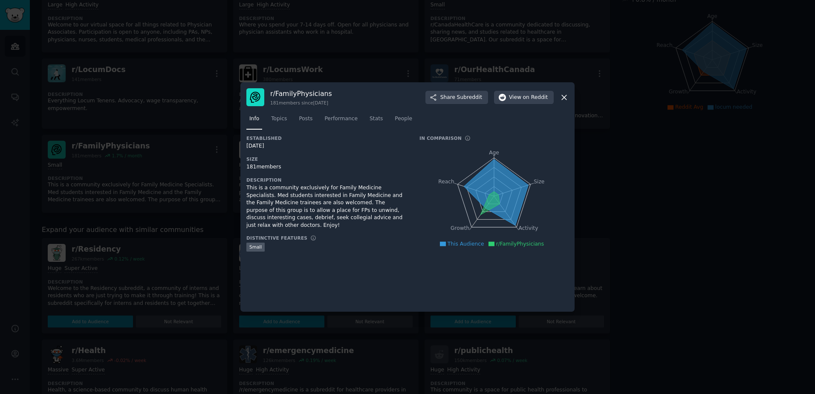
click at [564, 100] on icon at bounding box center [564, 97] width 9 height 9
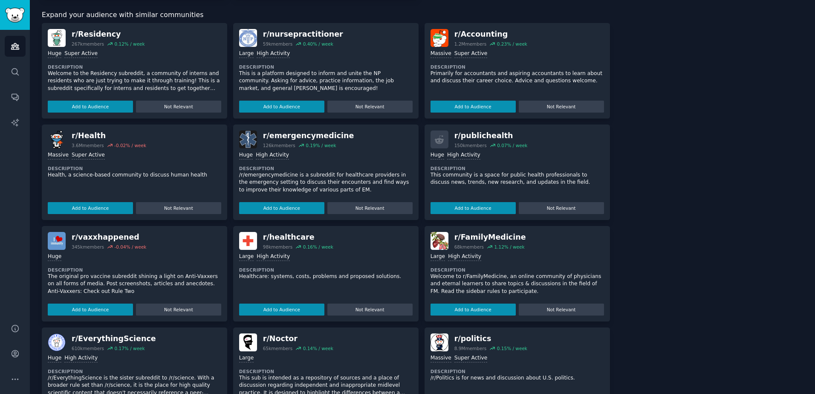
scroll to position [343, 0]
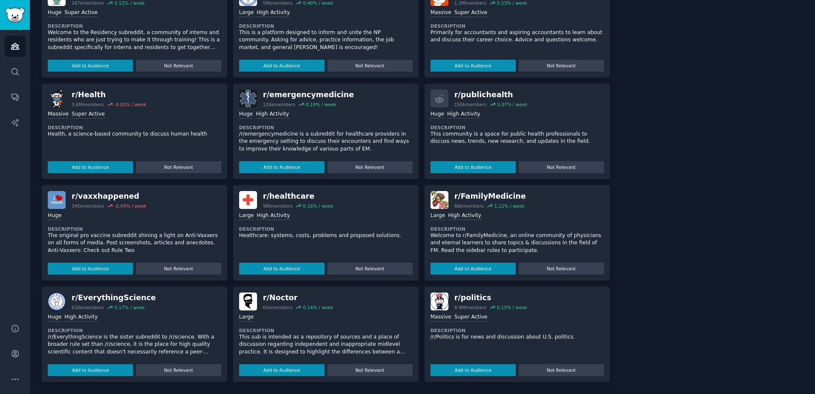
click at [521, 120] on div "Huge High Activity Description This community is a space for public health prof…" at bounding box center [518, 140] width 174 height 66
click at [529, 141] on p "This community is a space for public health professionals to discuss news, tren…" at bounding box center [518, 137] width 174 height 15
click at [534, 138] on p "This community is a space for public health professionals to discuss news, tren…" at bounding box center [518, 137] width 174 height 15
click at [483, 107] on div "150k members 0.07 % / week" at bounding box center [490, 104] width 73 height 6
click at [483, 167] on button "Add to Audience" at bounding box center [473, 167] width 85 height 12
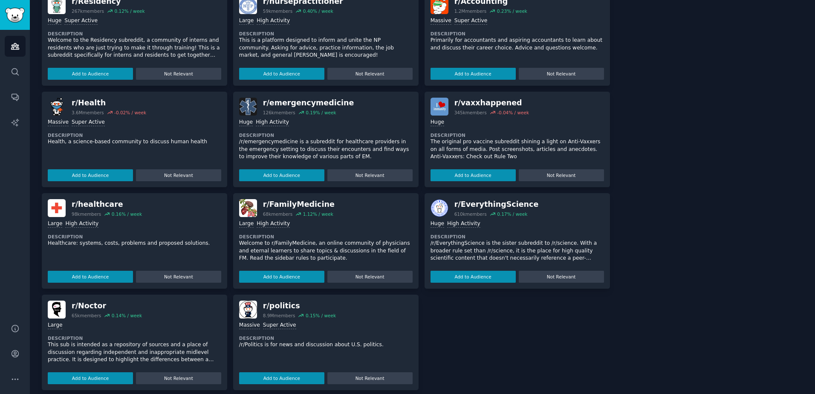
scroll to position [351, 0]
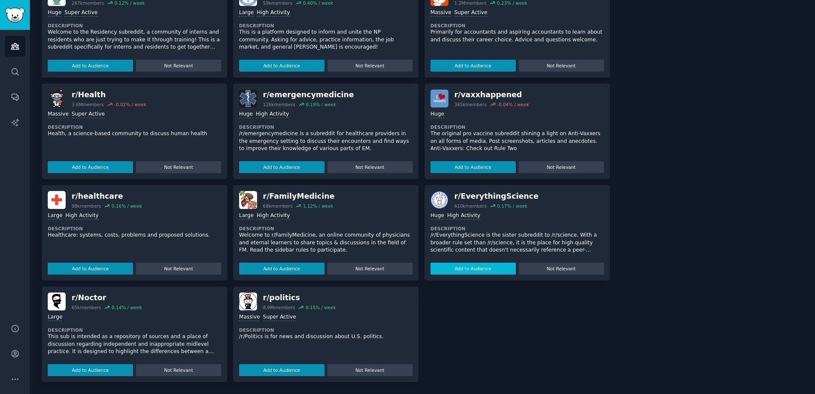
click at [288, 269] on button "Add to Audience" at bounding box center [281, 269] width 85 height 12
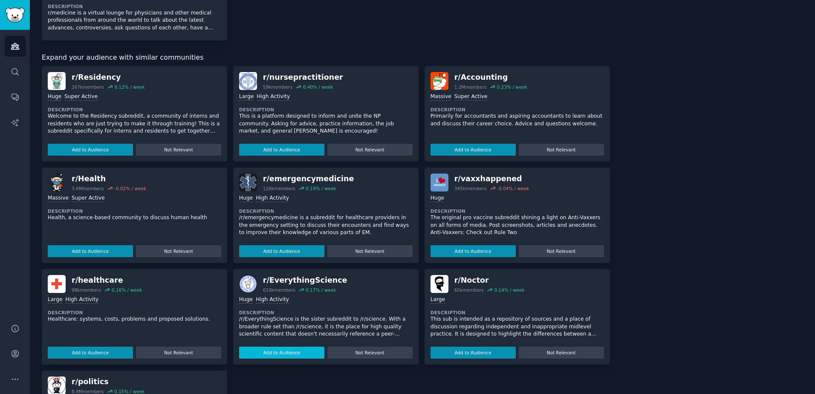
scroll to position [435, 0]
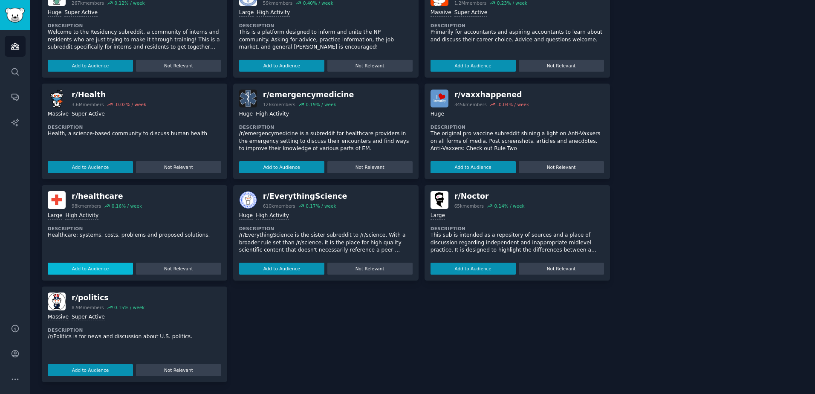
click at [78, 264] on button "Add to Audience" at bounding box center [90, 269] width 85 height 12
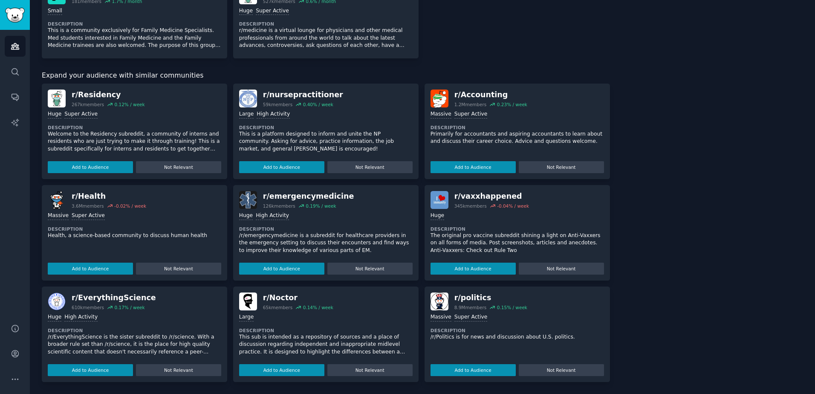
scroll to position [325, 0]
drag, startPoint x: 98, startPoint y: 319, endPoint x: 47, endPoint y: 300, distance: 54.6
click at [47, 300] on div "r/ EverythingScience 610k members 0.17 % / week >= 80th percentile for submissi…" at bounding box center [134, 335] width 185 height 96
drag, startPoint x: 47, startPoint y: 300, endPoint x: 185, endPoint y: 345, distance: 145.3
click at [185, 345] on p "/r/EverythingScience is the sister subreddit to /r/science. With a broader rule…" at bounding box center [135, 344] width 174 height 23
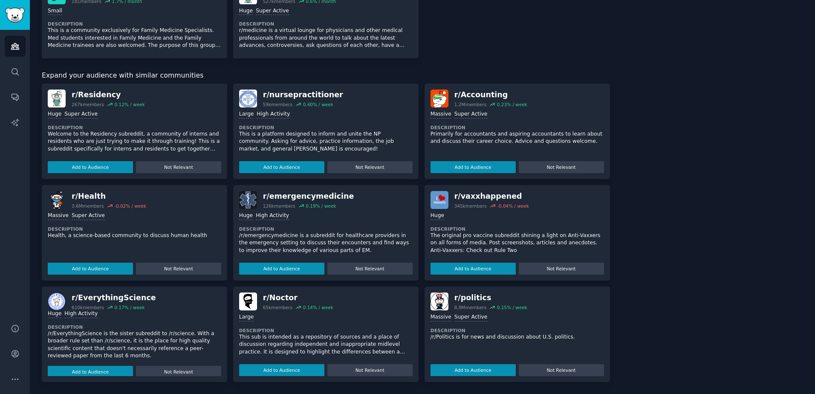
scroll to position [5, 0]
drag, startPoint x: 88, startPoint y: 265, endPoint x: 229, endPoint y: 214, distance: 150.0
click at [229, 214] on div "r/ Residency 267k members 0.12 % / week Huge Super Active Description Welcome t…" at bounding box center [326, 233] width 568 height 298
click at [299, 268] on button "Add to Audience" at bounding box center [281, 269] width 85 height 12
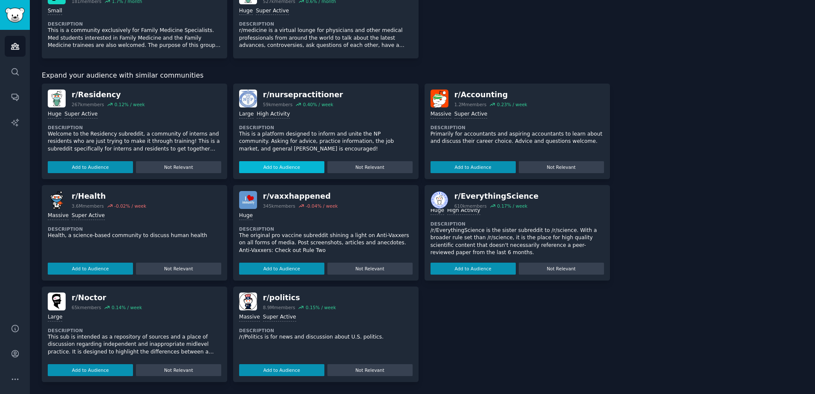
scroll to position [333, 0]
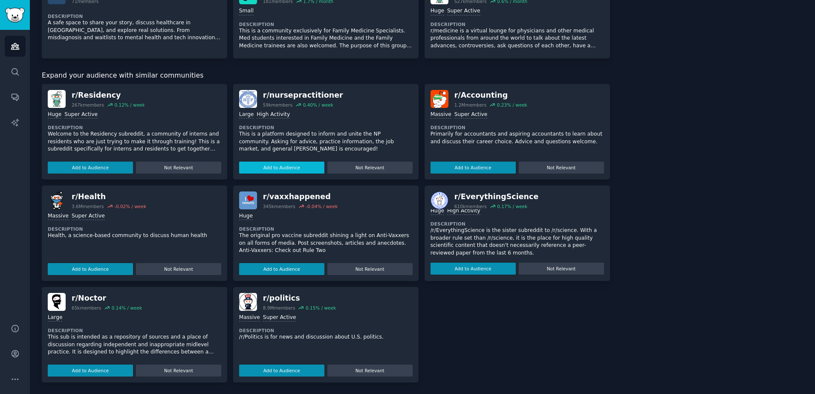
click at [292, 167] on button "Add to Audience" at bounding box center [281, 168] width 85 height 12
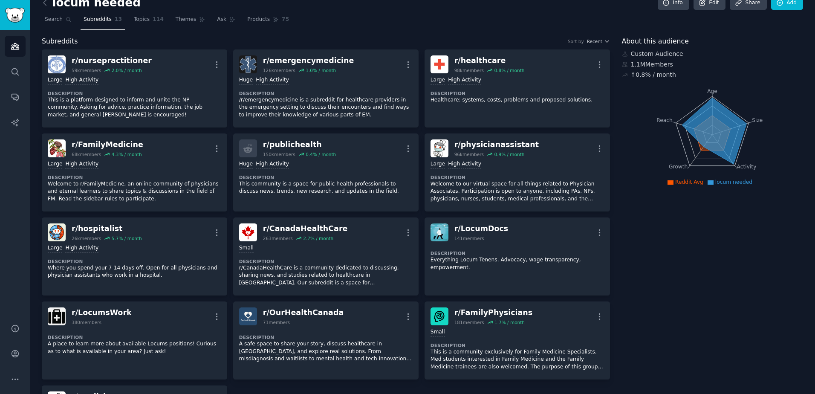
scroll to position [0, 0]
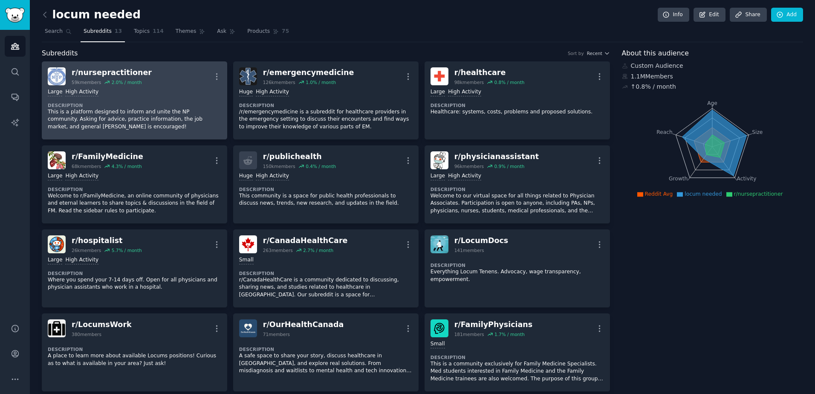
click at [158, 110] on p "This is a platform designed to inform and unite the NP community. Asking for ad…" at bounding box center [135, 119] width 174 height 23
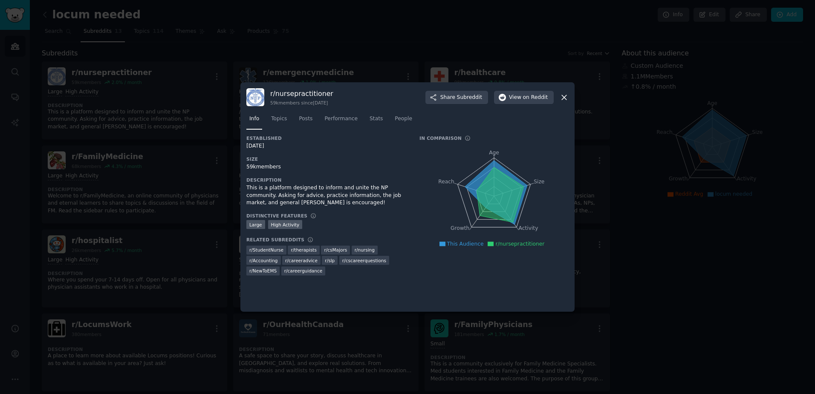
drag, startPoint x: 337, startPoint y: 98, endPoint x: 267, endPoint y: 96, distance: 70.4
click at [267, 96] on div "r/ nursepractitioner 59k members since 10/04/2012 Share Subreddit View on Reddit" at bounding box center [407, 97] width 322 height 18
click at [269, 96] on div "r/ nursepractitioner 59k members since 10/04/2012 Share Subreddit View on Reddit" at bounding box center [407, 97] width 322 height 18
drag, startPoint x: 270, startPoint y: 94, endPoint x: 335, endPoint y: 94, distance: 64.4
click at [335, 94] on div "r/ nursepractitioner 59k members since 10/04/2012 Share Subreddit View on Reddit" at bounding box center [407, 97] width 322 height 18
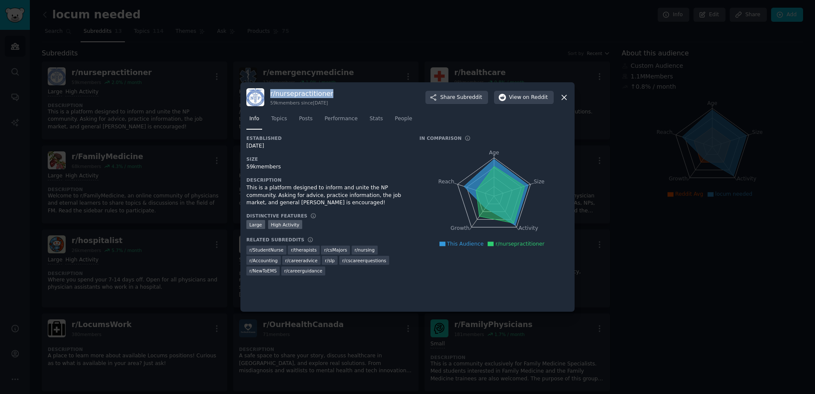
copy h3 "r/ nursepractitioner"
click at [528, 98] on span "on Reddit" at bounding box center [535, 98] width 25 height 8
click at [561, 99] on icon at bounding box center [564, 97] width 9 height 9
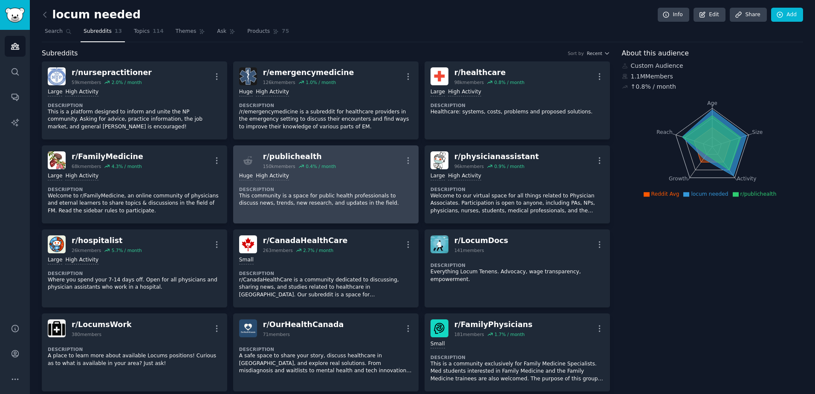
click at [345, 166] on div "r/ publichealth 150k members 0.4 % / month More" at bounding box center [326, 160] width 174 height 18
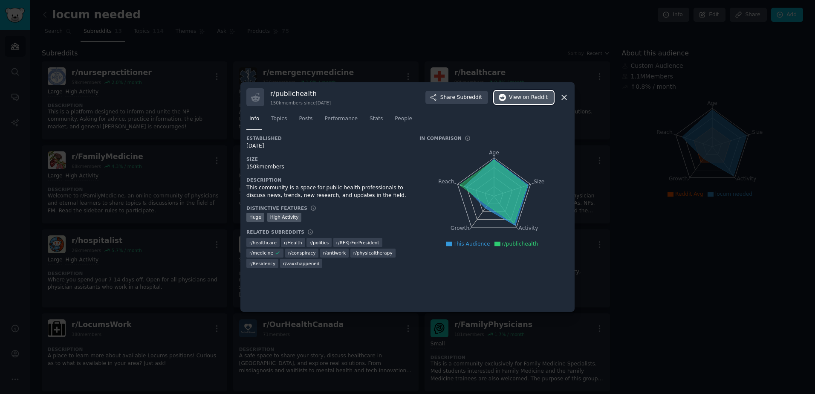
click at [540, 100] on span "on Reddit" at bounding box center [535, 98] width 25 height 8
click at [561, 97] on icon at bounding box center [564, 97] width 9 height 9
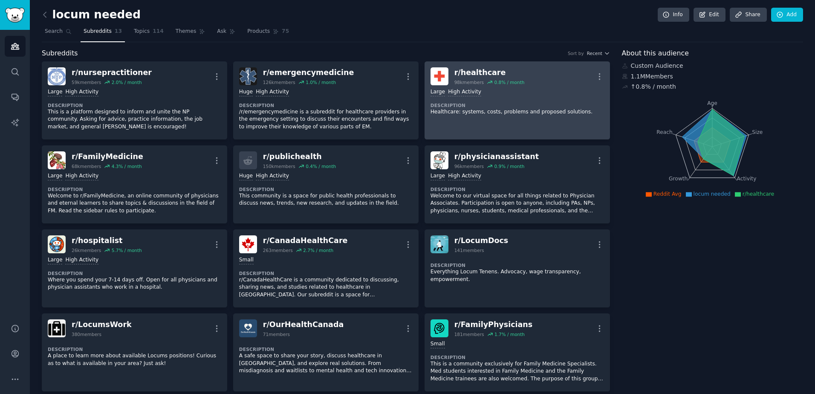
click at [515, 101] on div ">= 80th percentile for submissions / day Large High Activity Description Health…" at bounding box center [518, 101] width 174 height 33
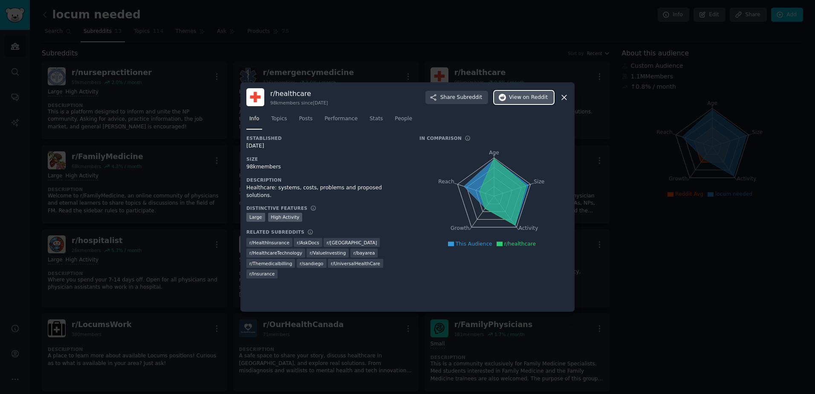
click at [521, 95] on span "View on Reddit" at bounding box center [528, 98] width 39 height 8
click at [427, 69] on div at bounding box center [407, 197] width 815 height 394
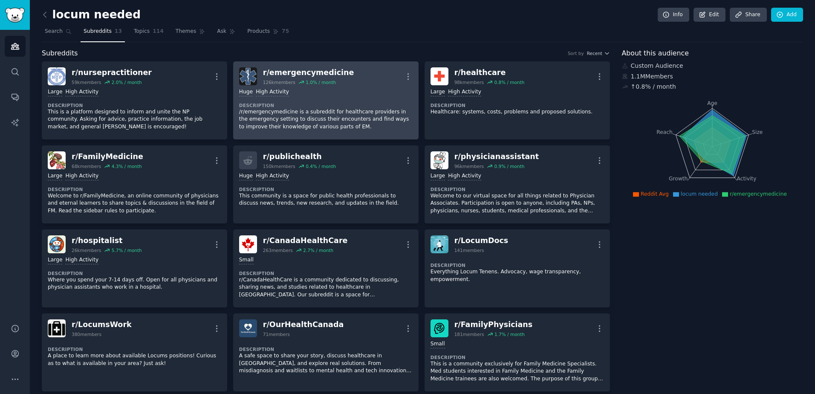
click at [334, 102] on dt "Description" at bounding box center [326, 105] width 174 height 6
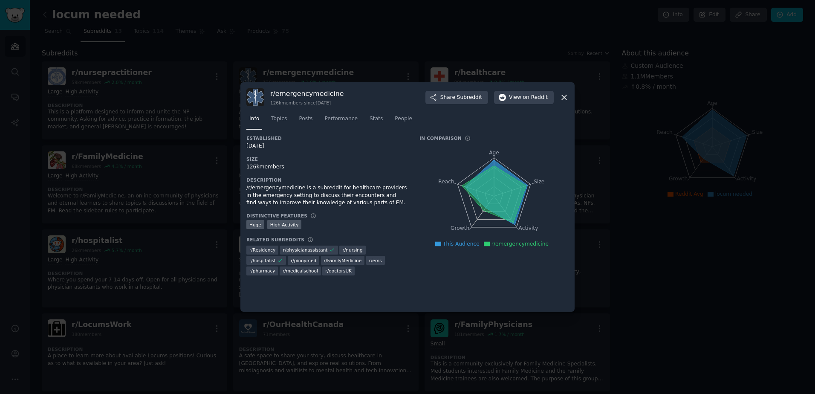
click at [527, 104] on div "r/ emergencymedicine 126k members since 04/28/2012 Share Subreddit View on Redd…" at bounding box center [407, 97] width 322 height 18
click at [531, 98] on span "on Reddit" at bounding box center [535, 98] width 25 height 8
click at [355, 175] on div "Established 04/28/2012 Size 126k members Description /r/emergencymedicine is a …" at bounding box center [326, 208] width 161 height 146
